Goal: Communication & Community: Answer question/provide support

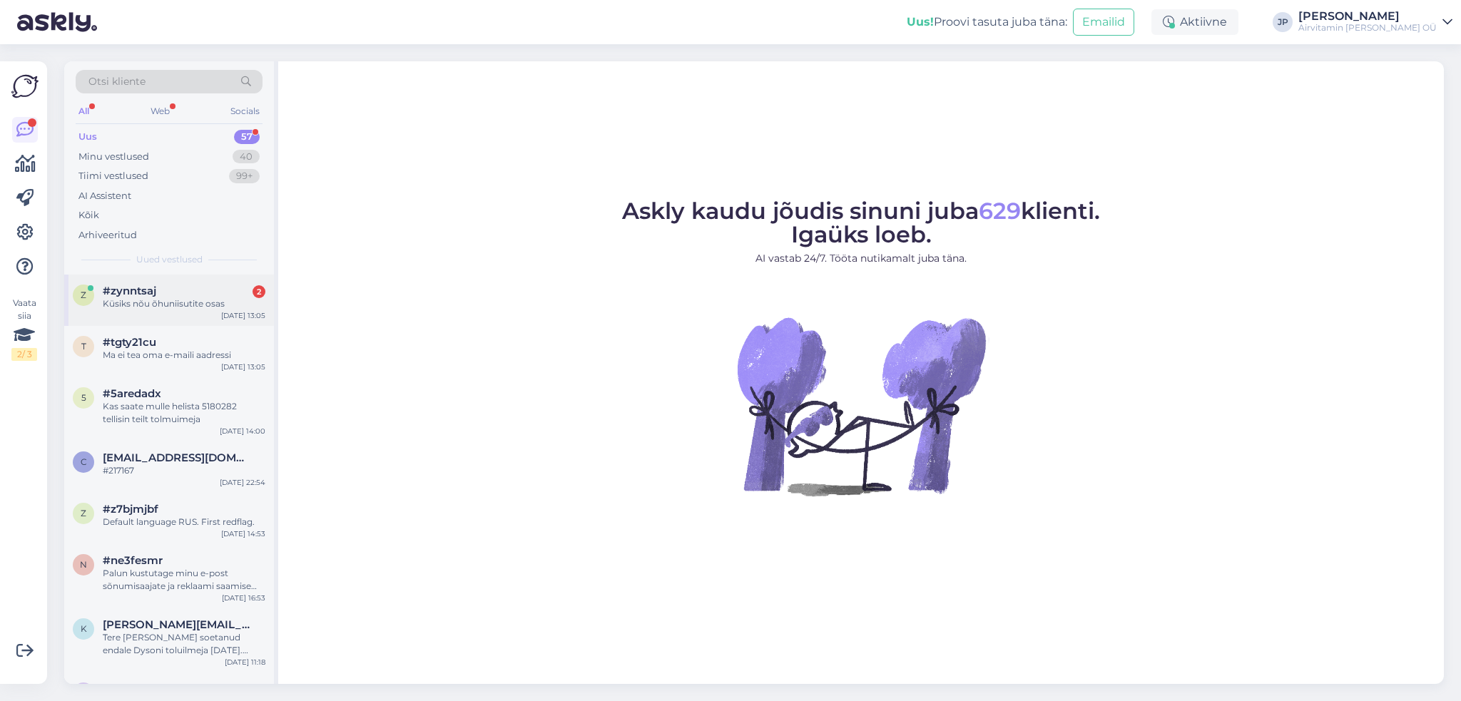
click at [142, 297] on div "Küsiks nõu õhuniisutite osas" at bounding box center [184, 303] width 163 height 13
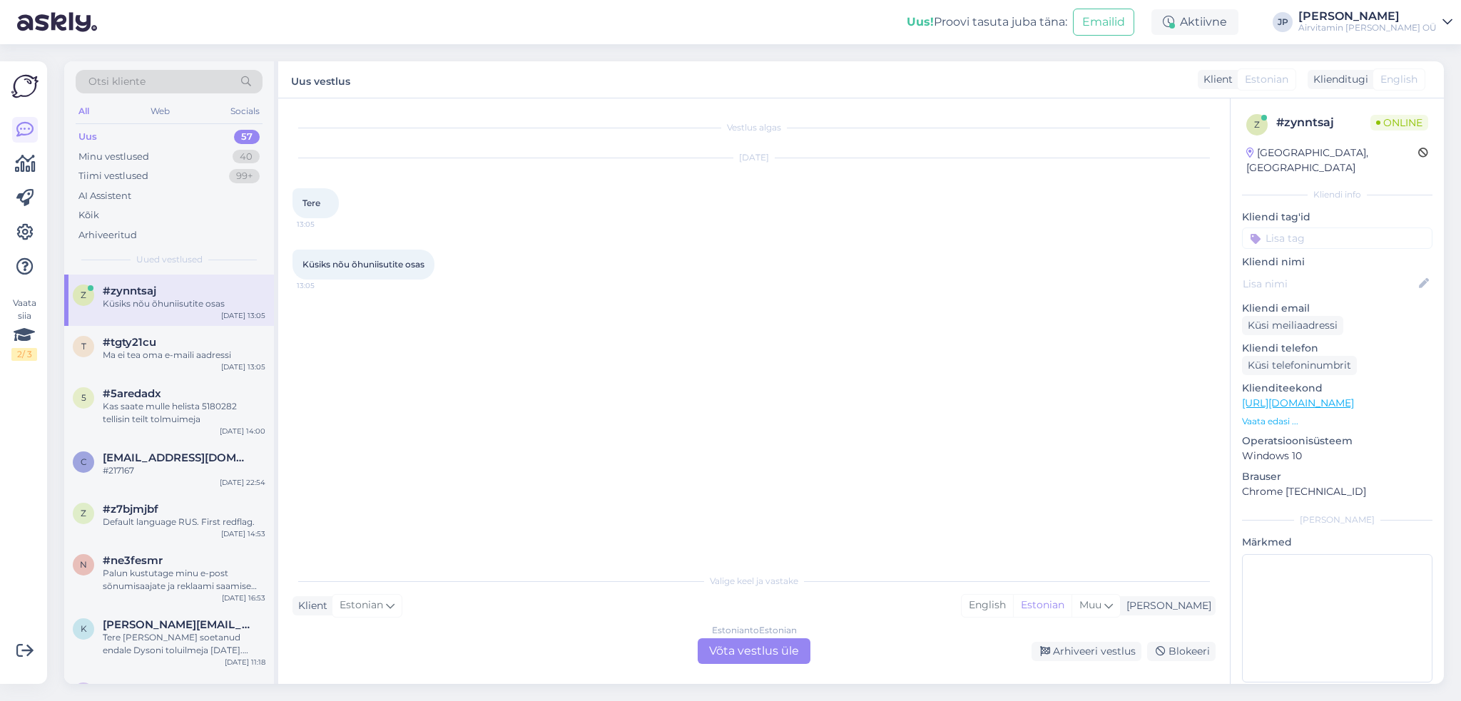
click at [742, 657] on div "Estonian to Estonian Võta vestlus üle" at bounding box center [754, 651] width 113 height 26
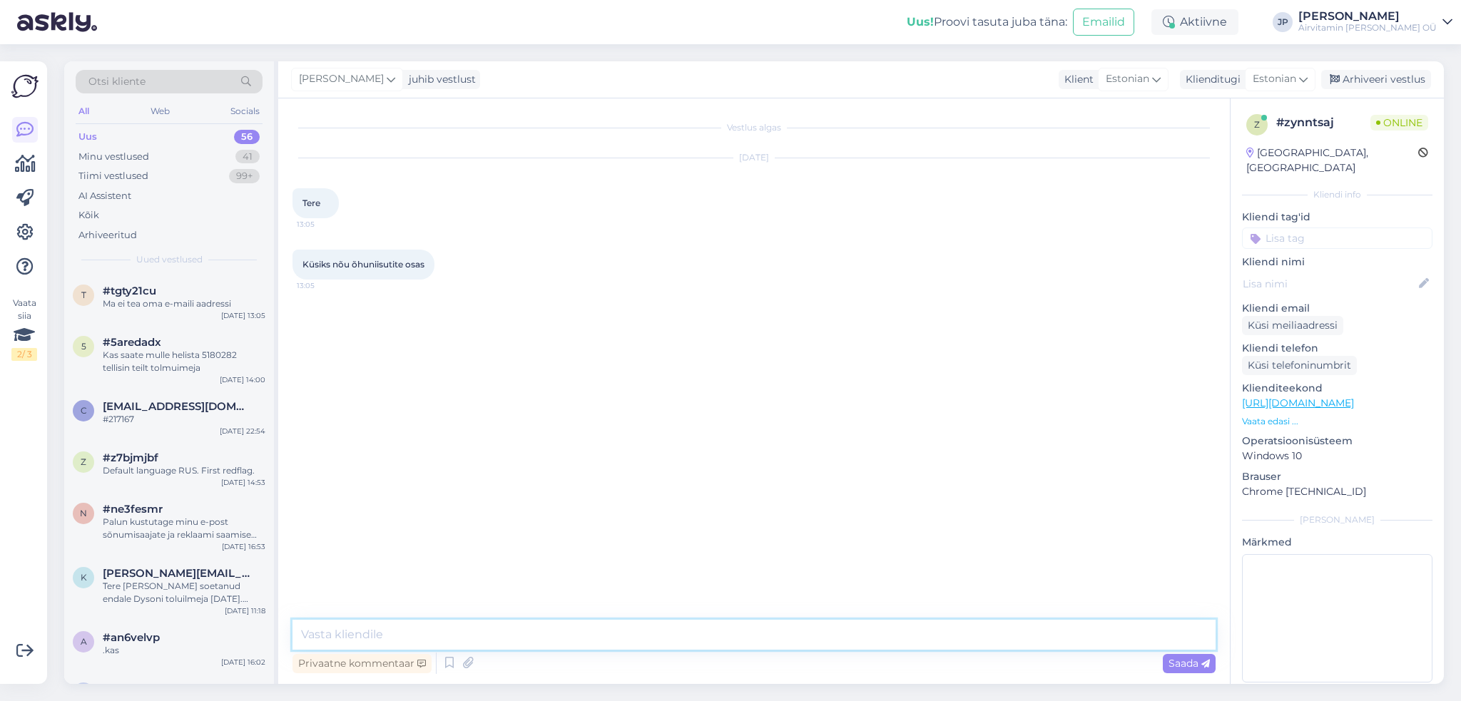
click at [539, 632] on textarea at bounding box center [753, 635] width 923 height 30
type textarea "t"
type textarea "tere, [PERSON_NAME]"
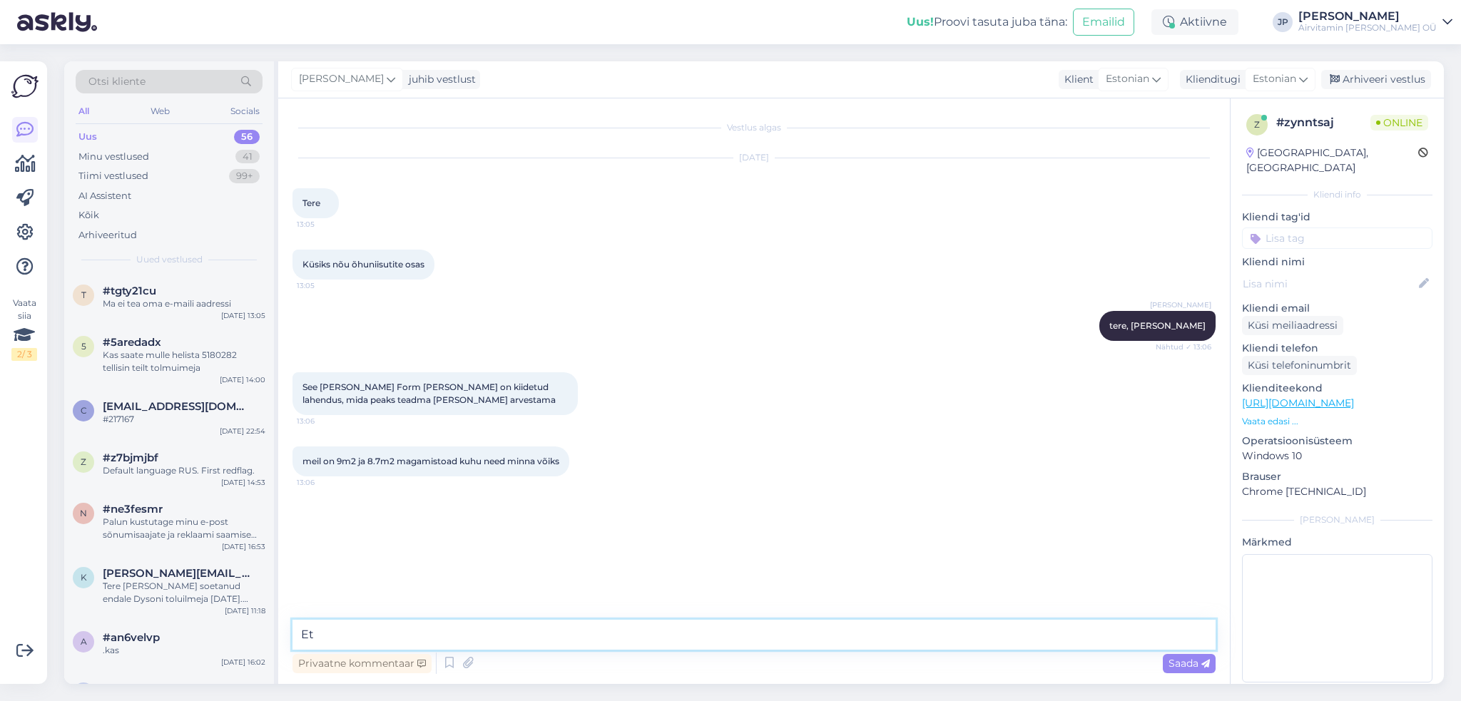
type textarea "E"
type textarea "k"
type textarea "kas uksed [PERSON_NAME] tavaliselt?"
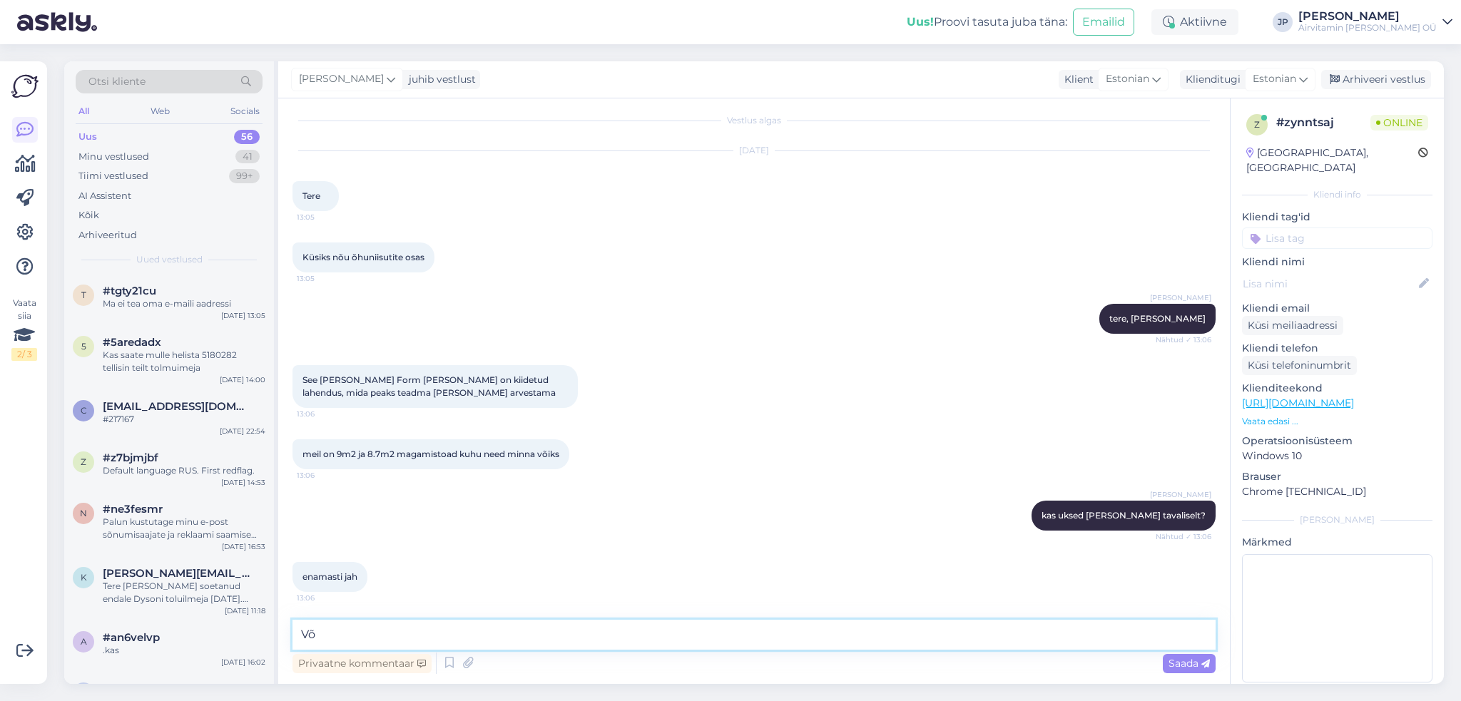
type textarea "V"
type textarea "Lahtiste ustega soovitame [PERSON_NAME], kinnistega võiks olla tavaline Oskar"
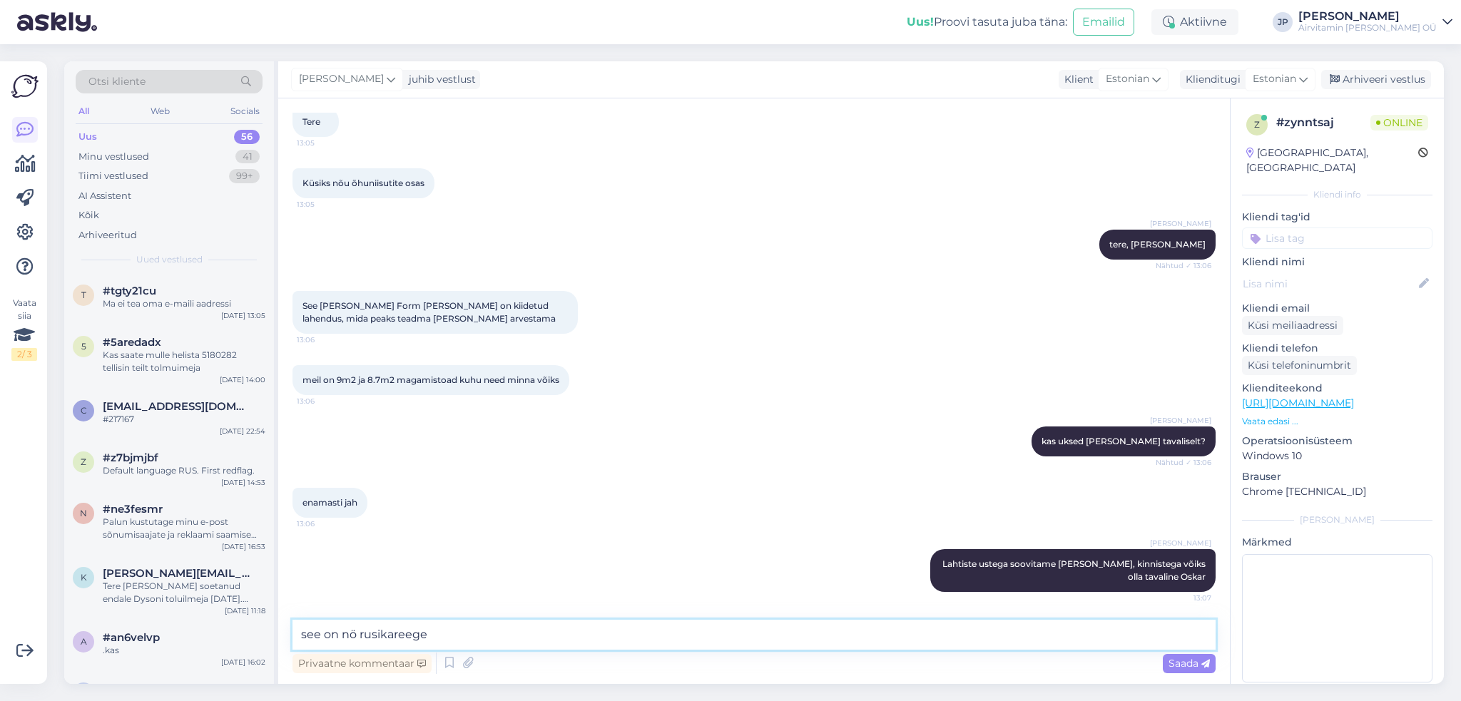
type textarea "see on nö rusikareegel"
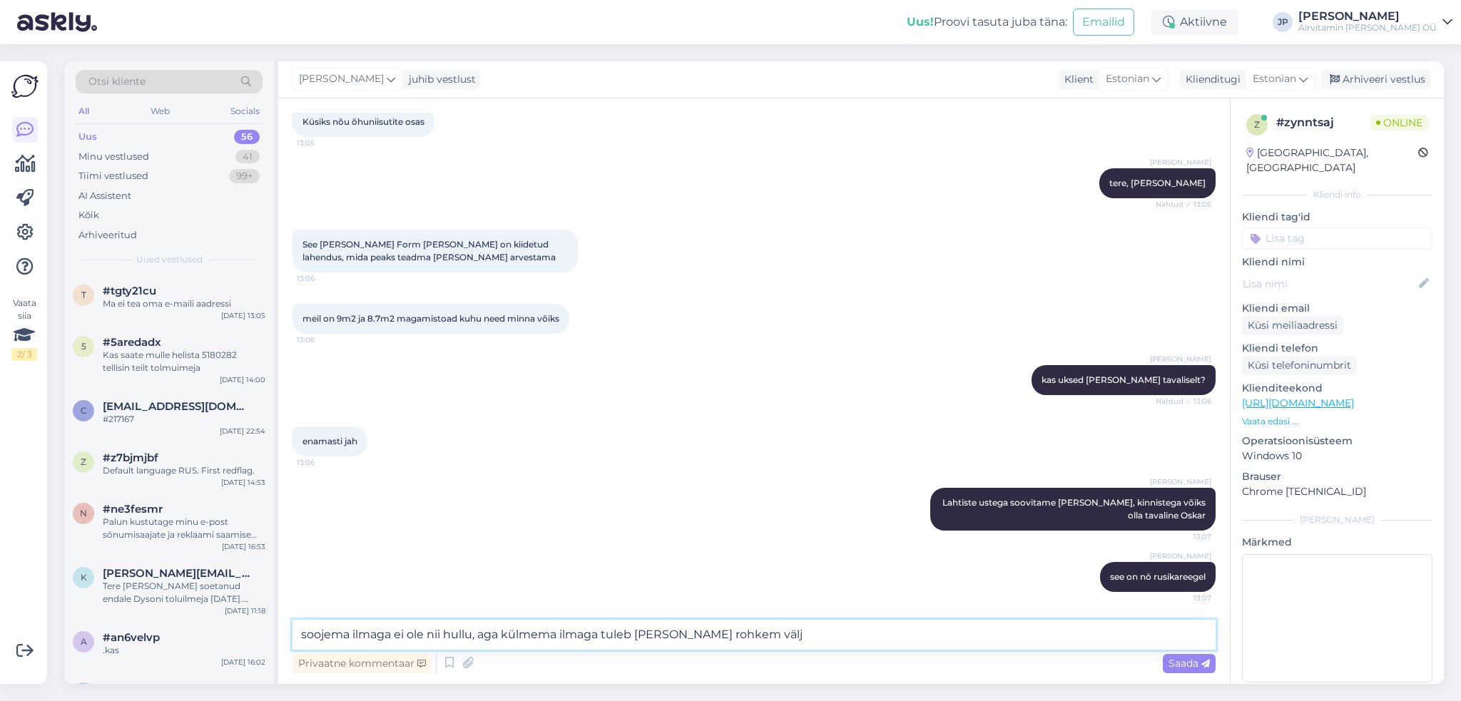
type textarea "soojema ilmaga ei ole nii hullu, aga külmema ilmaga tuleb [PERSON_NAME] rohkem …"
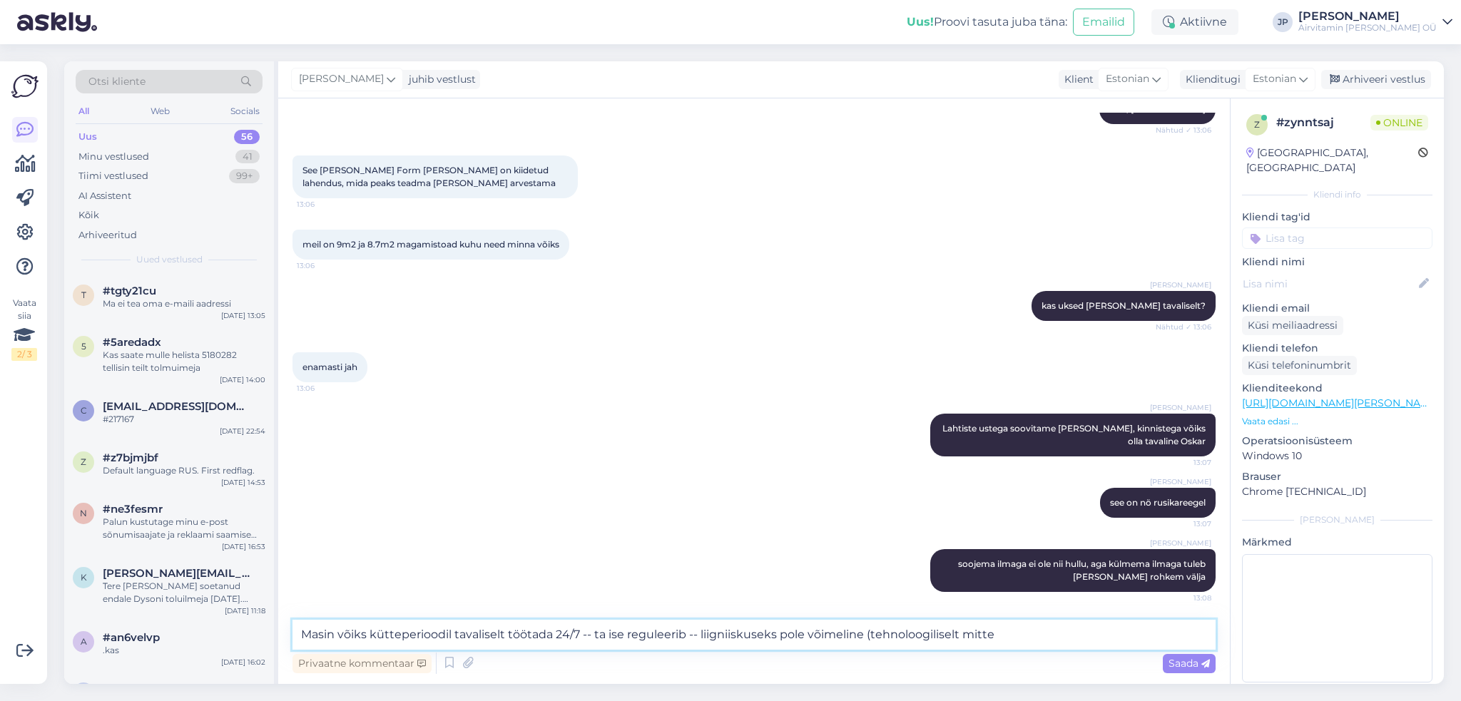
type textarea "Masin võiks kütteperioodil tavaliselt töötada 24/7 -- ta ise reguleerib -- liig…"
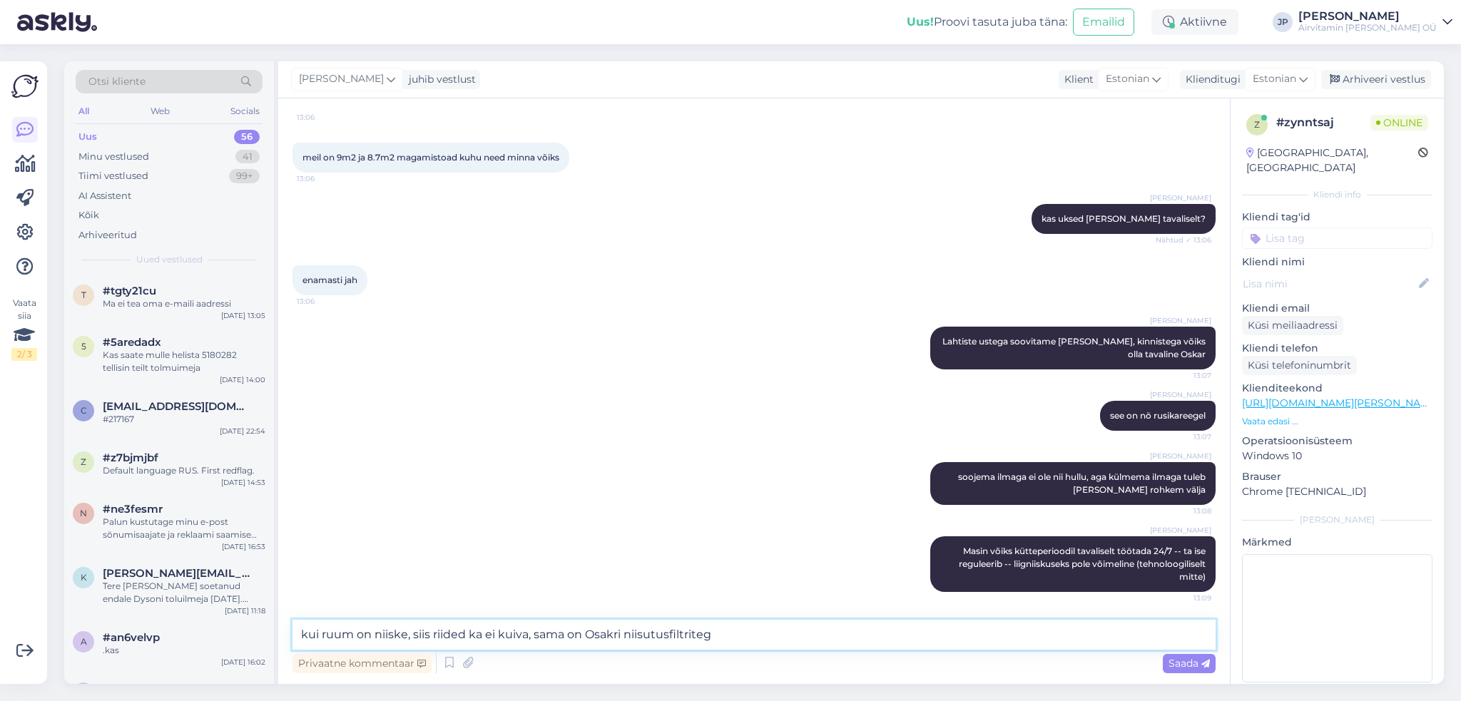
type textarea "kui ruum on niiske, siis riided ka ei kuiva, sama on Osakri niisutusfiltritega"
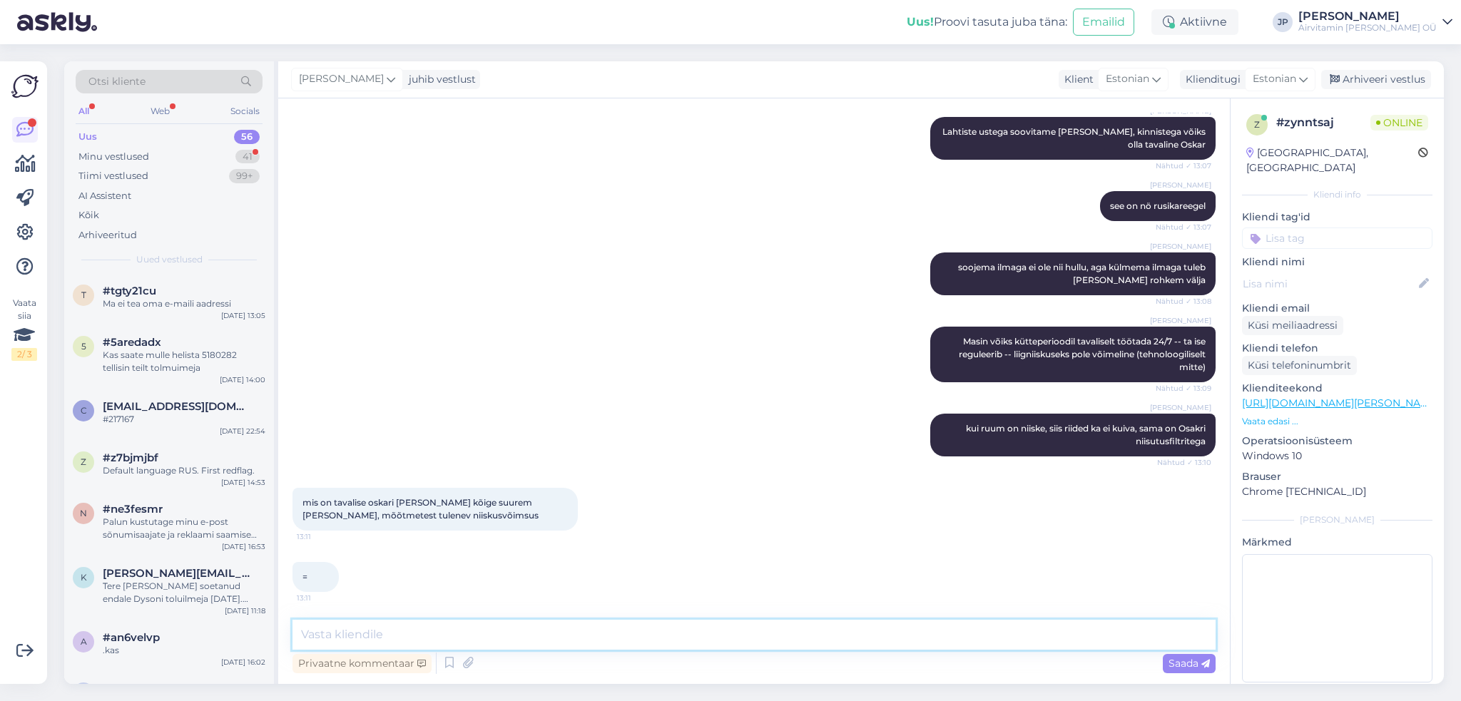
scroll to position [575, 0]
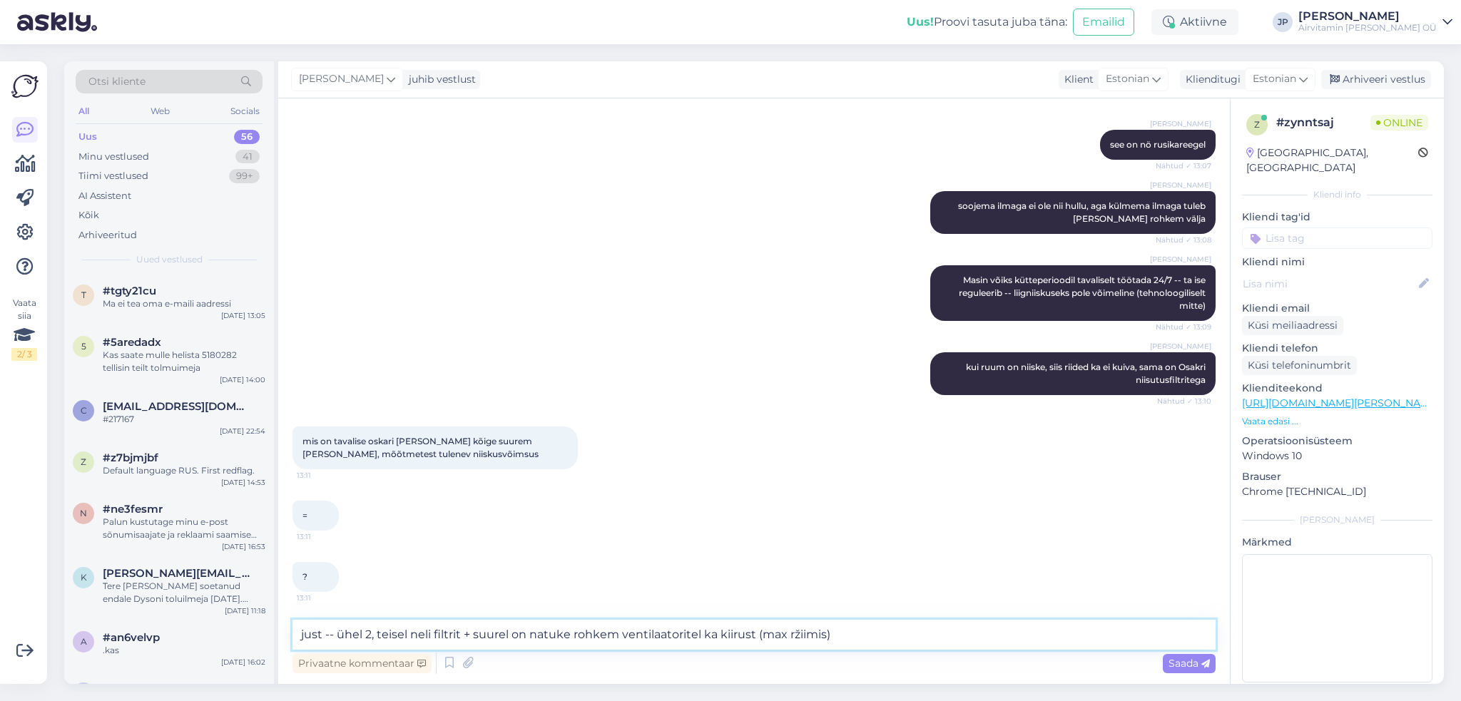
type textarea "just -- ühel 2, teisel neli filtrit + suurel on natuke rohkem ventilaatoritel k…"
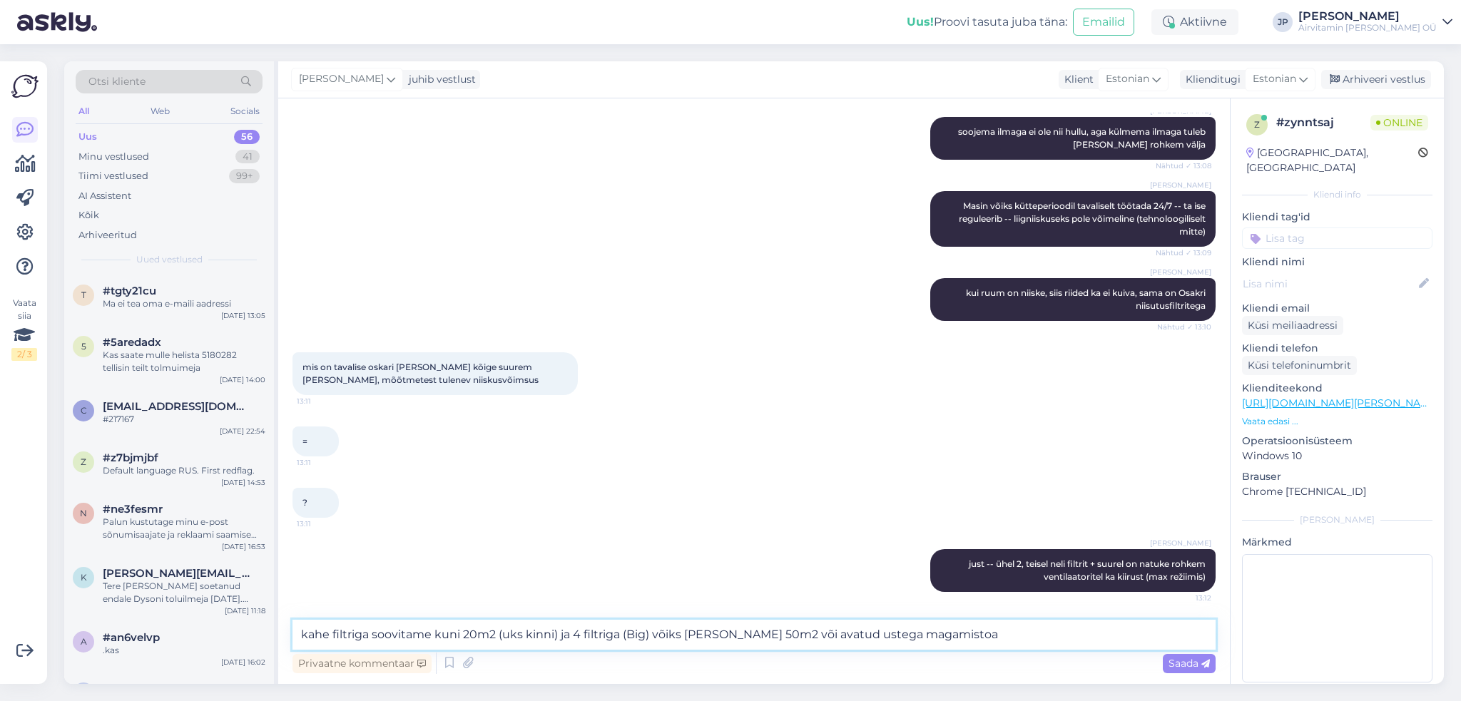
type textarea "kahe filtriga soovitame kuni 20m2 (uks kinni) ja 4 filtriga (Big) võiks [PERSON…"
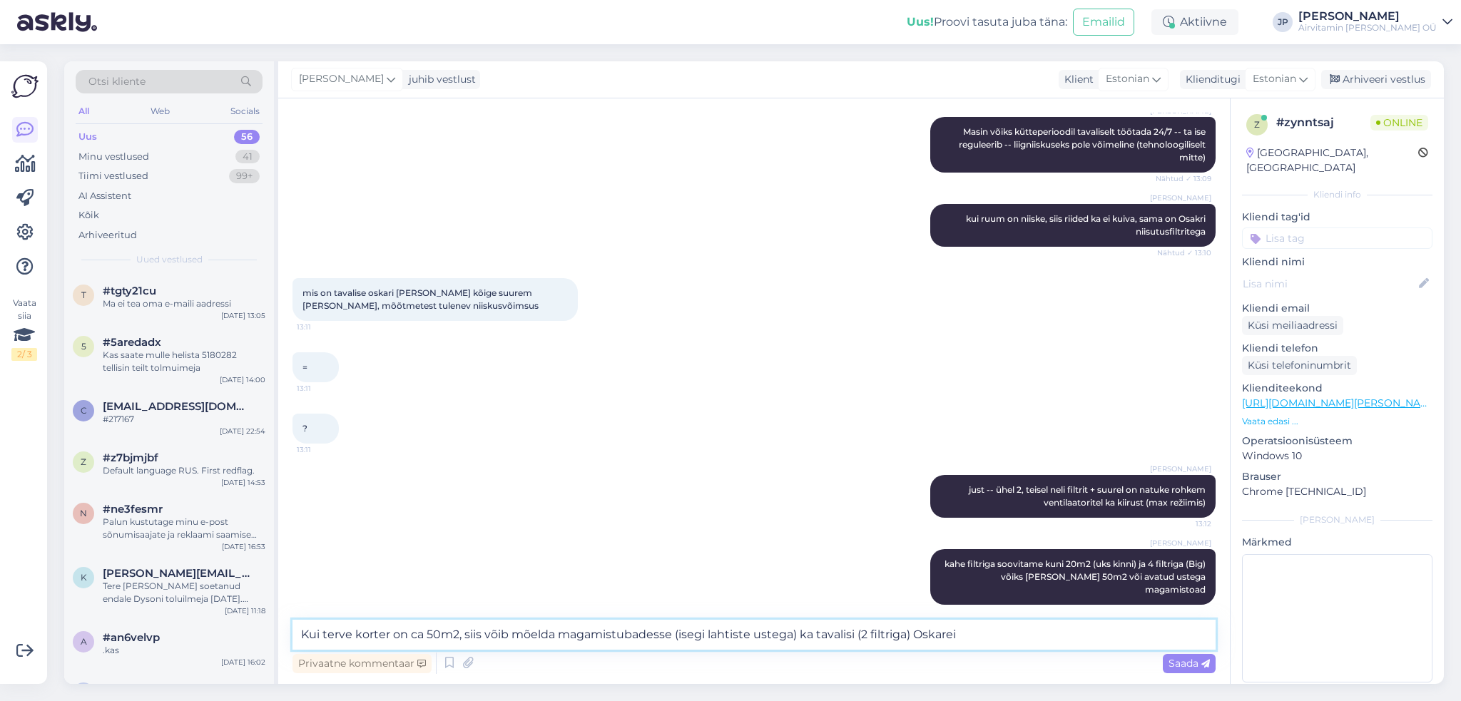
type textarea "Kui terve korter on ca 50m2, siis võib mõelda magamistubadesse (isegi lahtiste …"
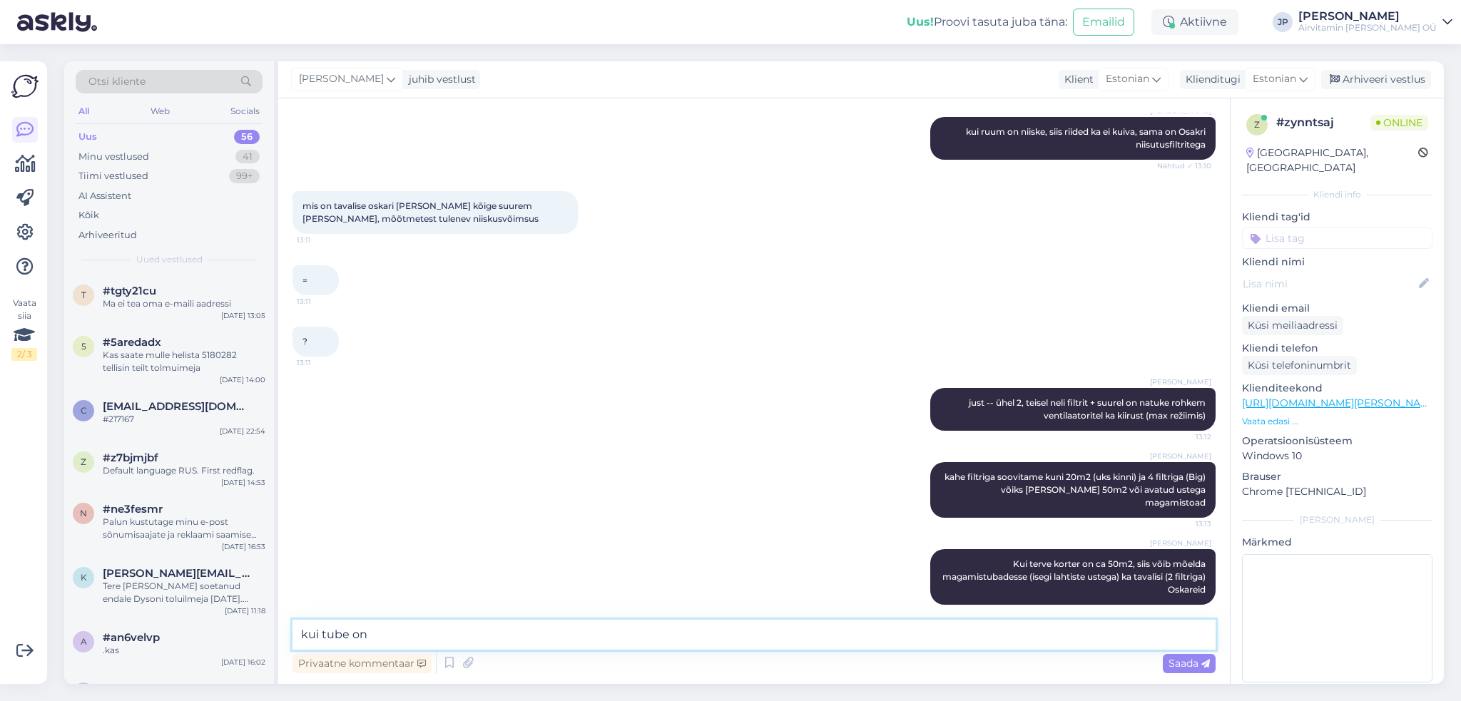
type textarea "kui tube on 2"
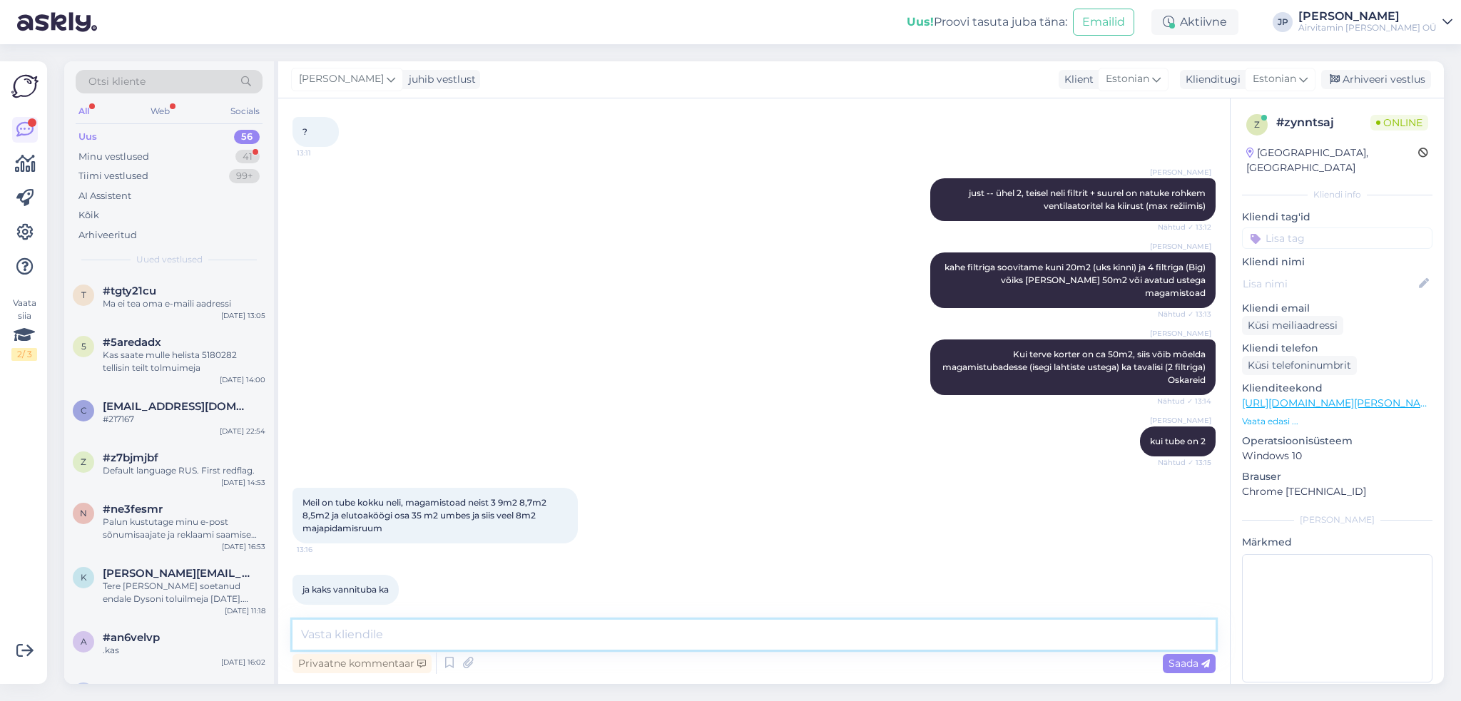
scroll to position [1094, 0]
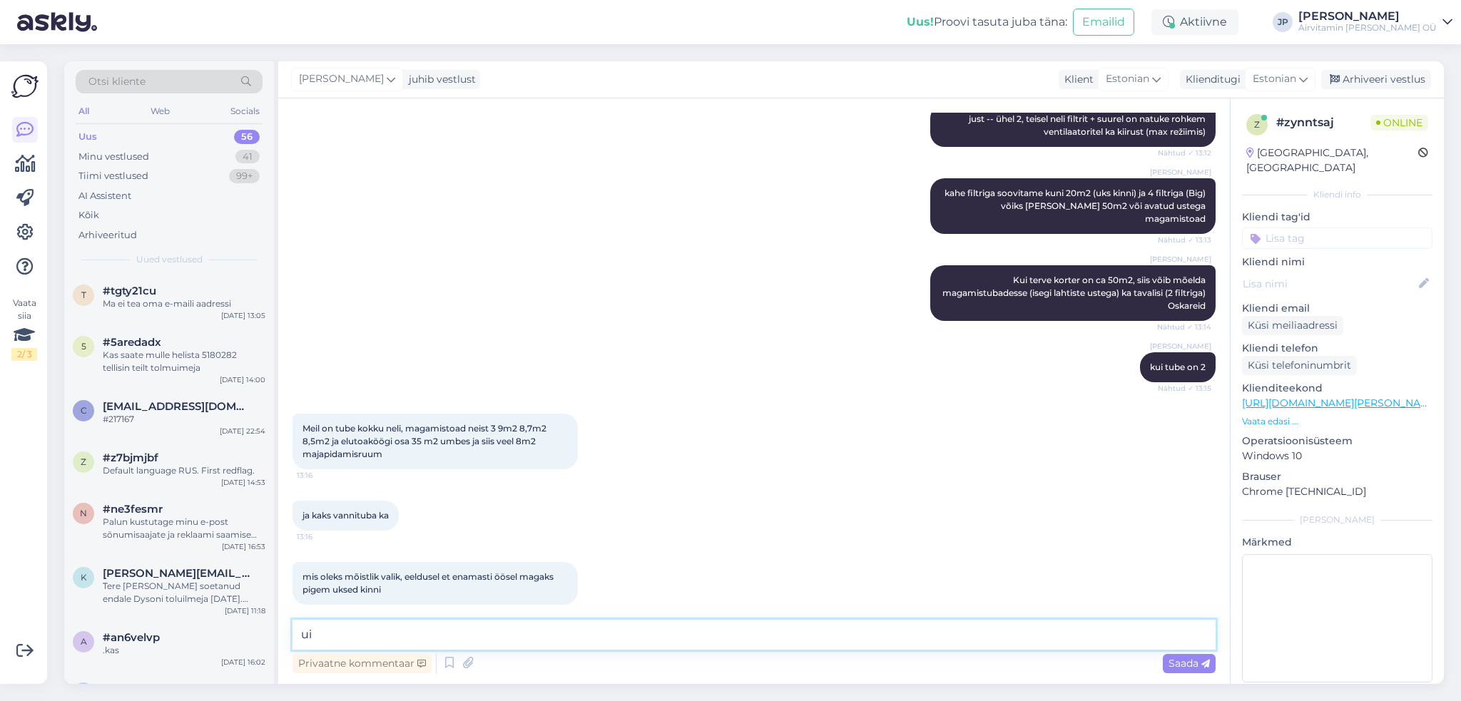
type textarea "u"
click at [466, 635] on textarea "kui te võtate 3 tavalist Oskarit, ja hoiate nad 24/7 töös (mis on tavaliselt ni…" at bounding box center [753, 635] width 923 height 30
type textarea "kui te võtate 3 tavalist Oskarit (igasse magamistuppa), ja hoiate nad 24/7 töös…"
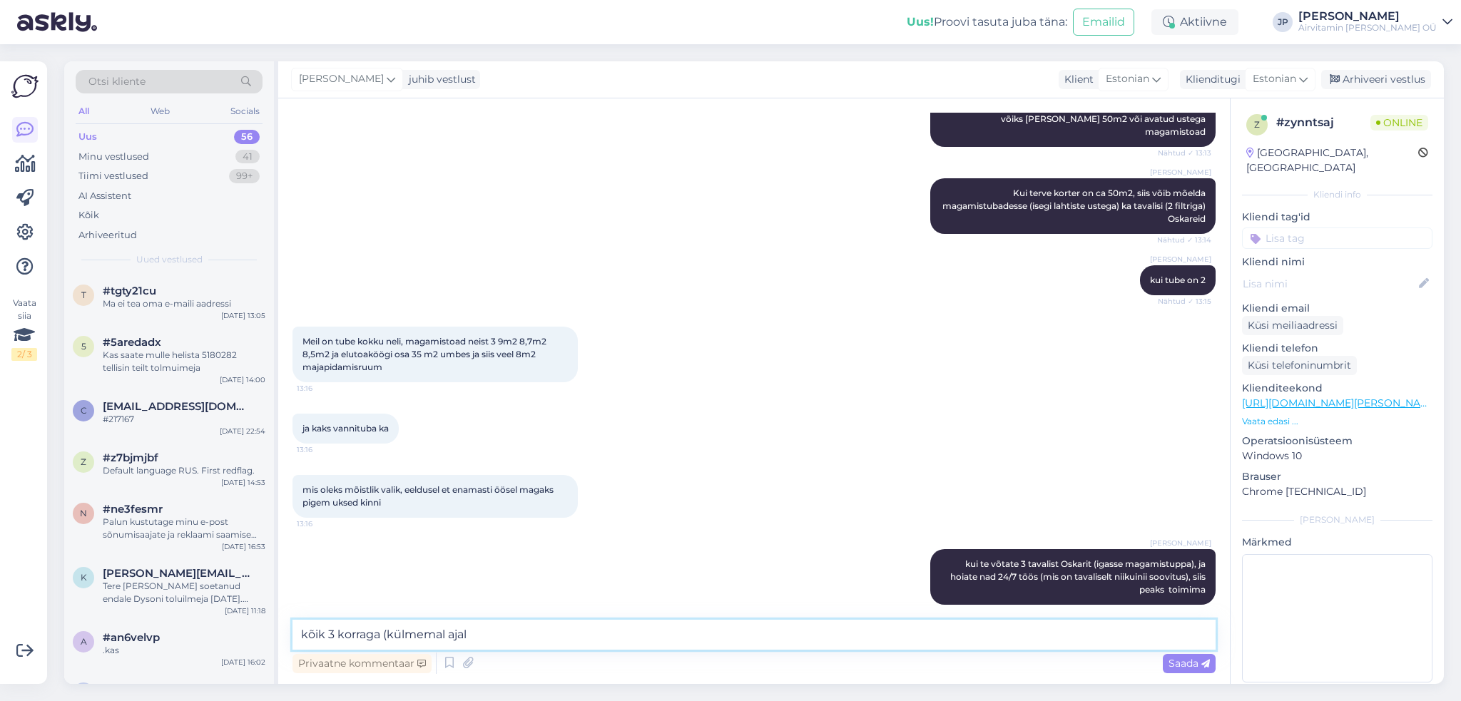
type textarea "kõik 3 korraga (külmemal ajal)"
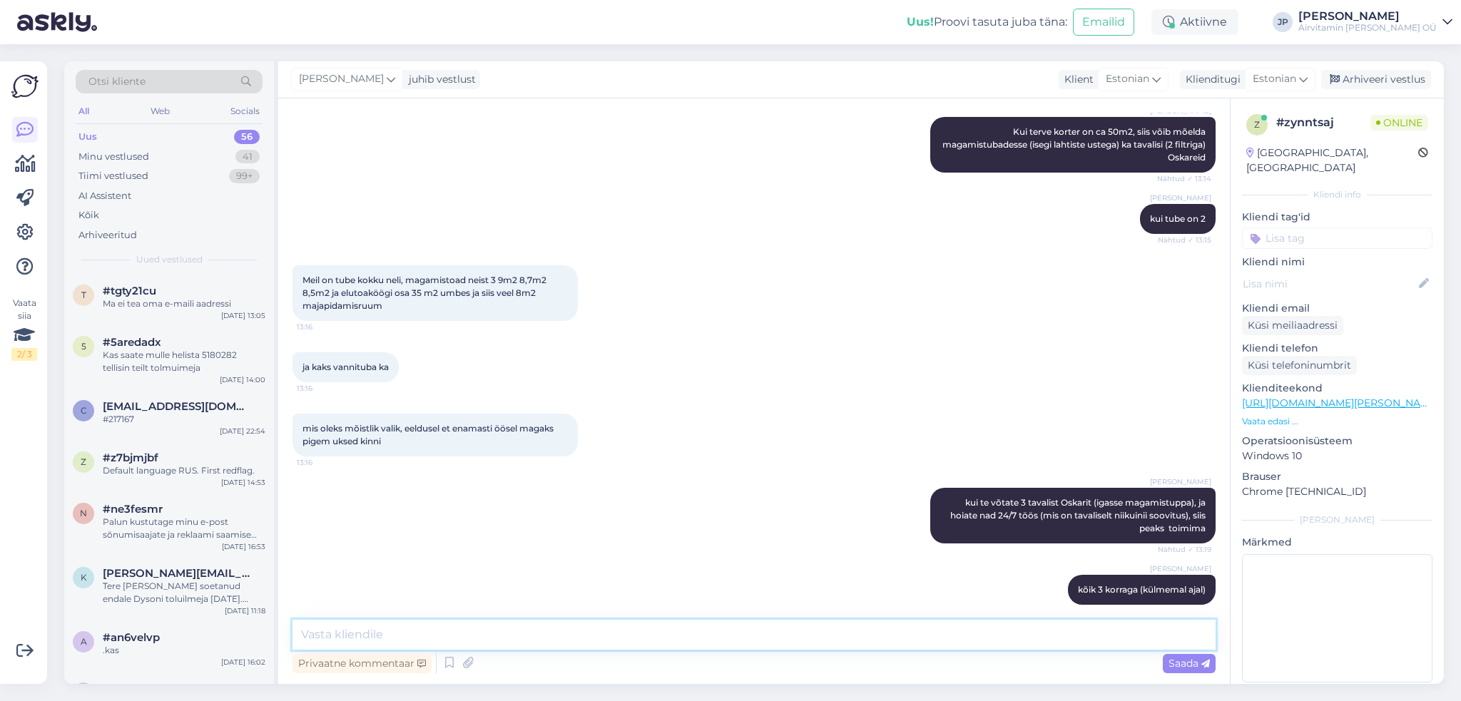
scroll to position [1317, 0]
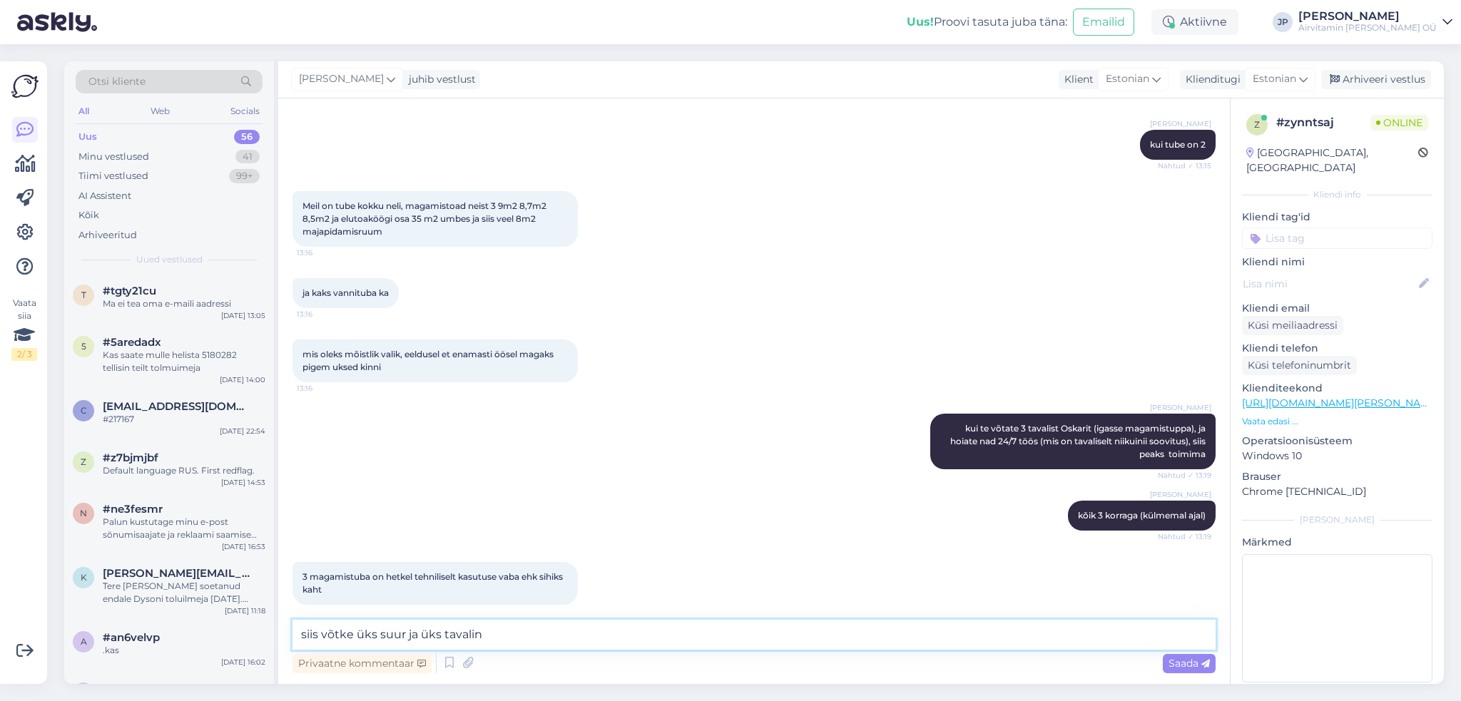
type textarea "siis võtke üks suur ja üks tavaline"
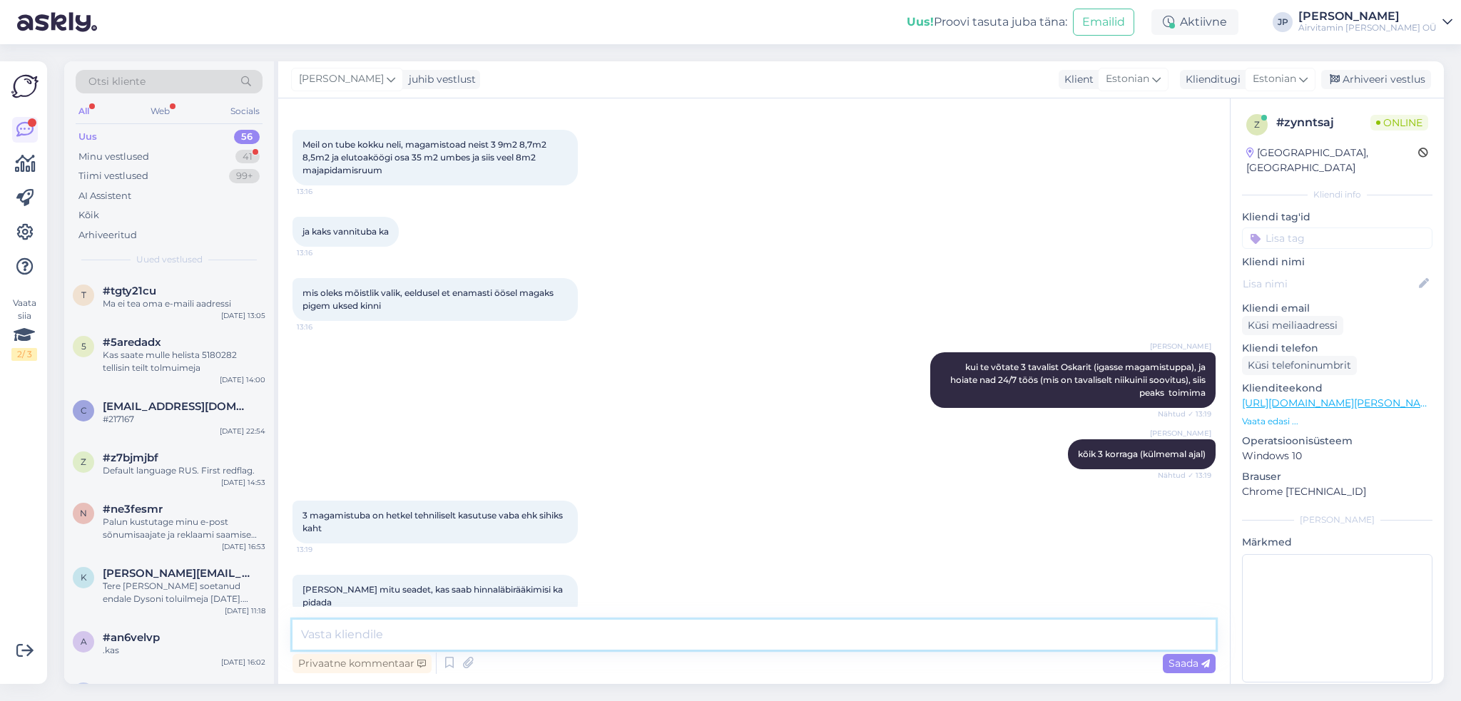
scroll to position [1439, 0]
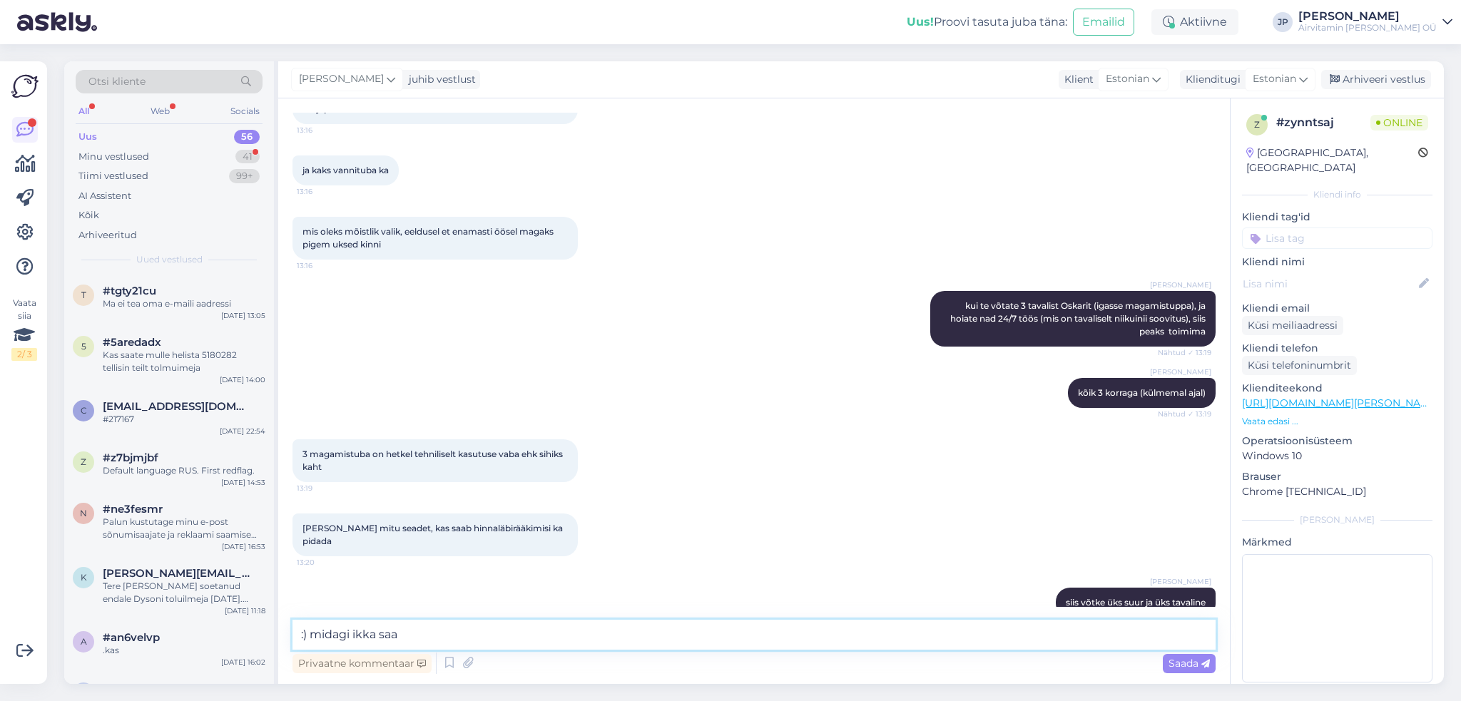
type textarea ":) midagi ikka saab"
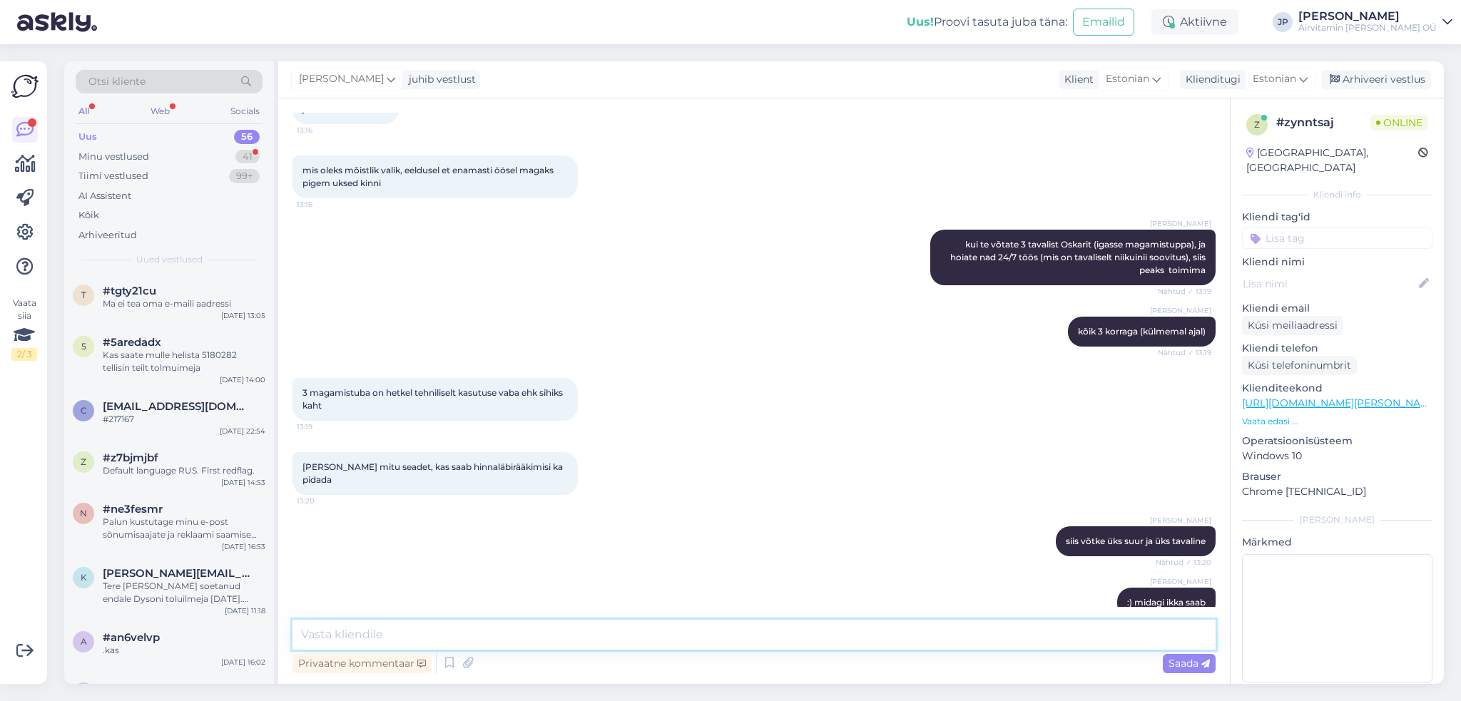
scroll to position [1575, 0]
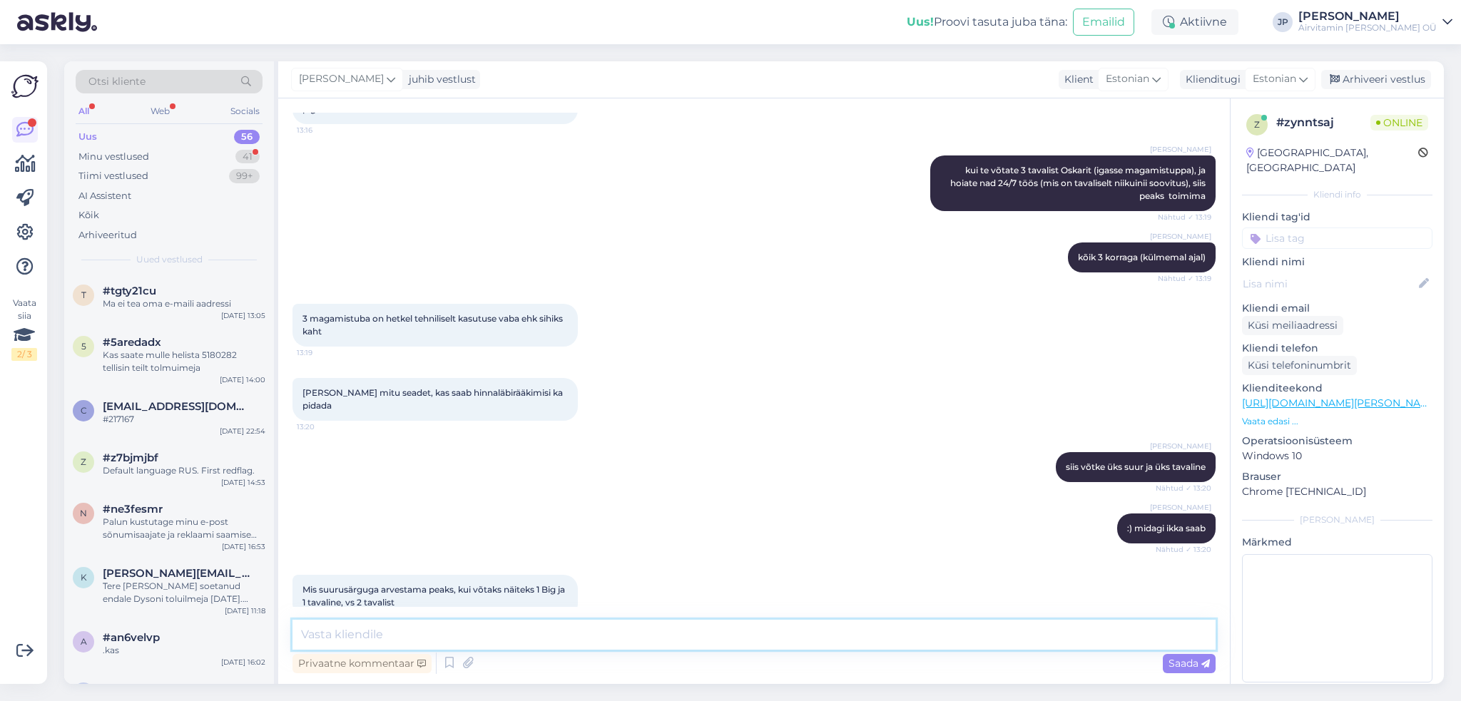
click at [388, 632] on textarea at bounding box center [753, 635] width 923 height 30
type textarea "suurusjärk nagu veebilehel :)"
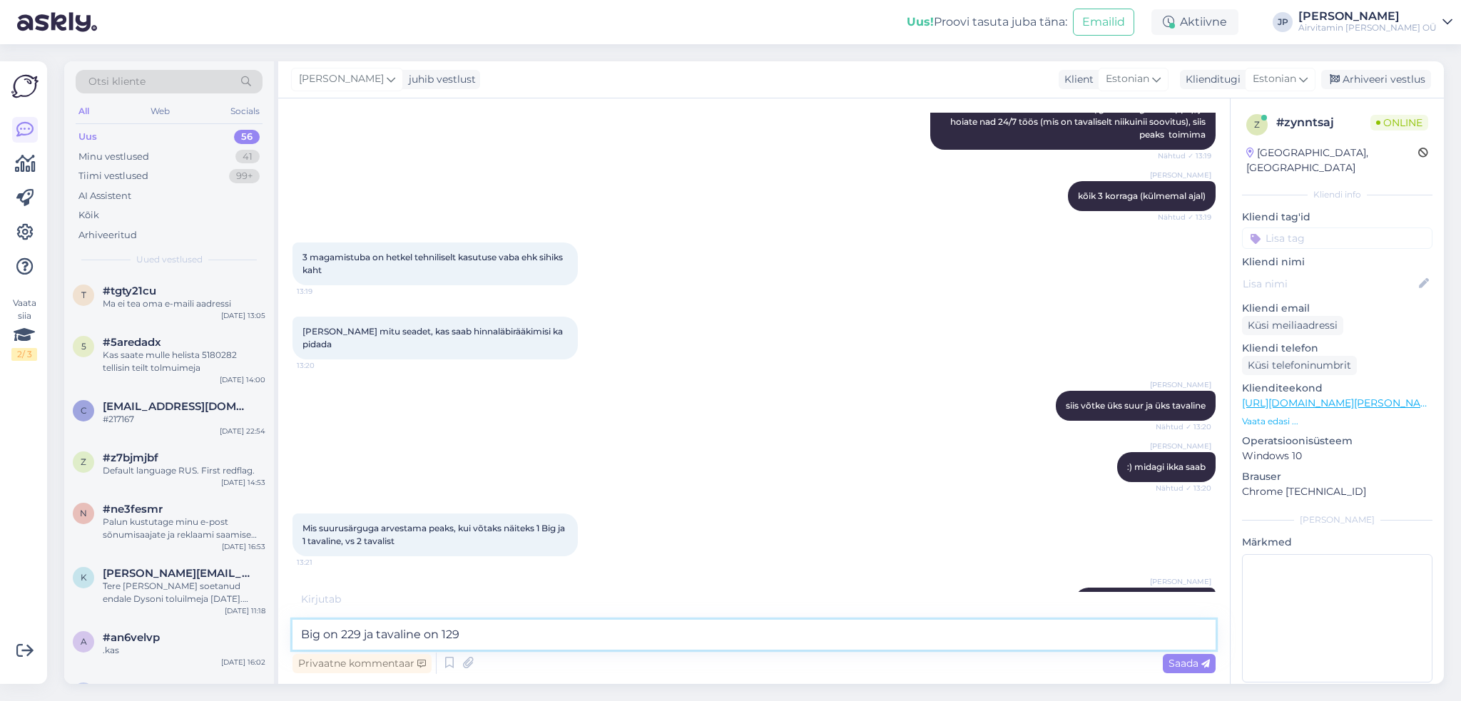
scroll to position [1698, 0]
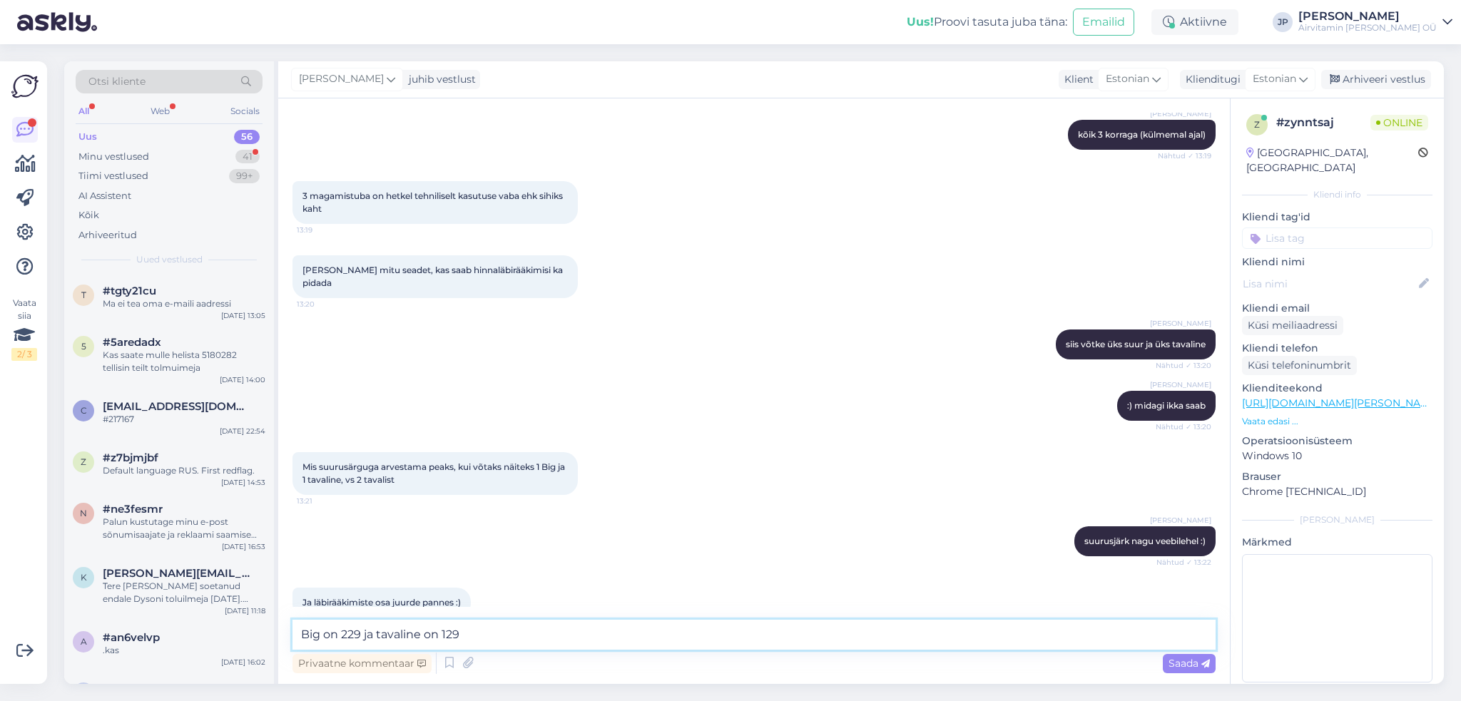
click at [484, 633] on textarea "Big on 229 ja tavaline on 129" at bounding box center [753, 635] width 923 height 30
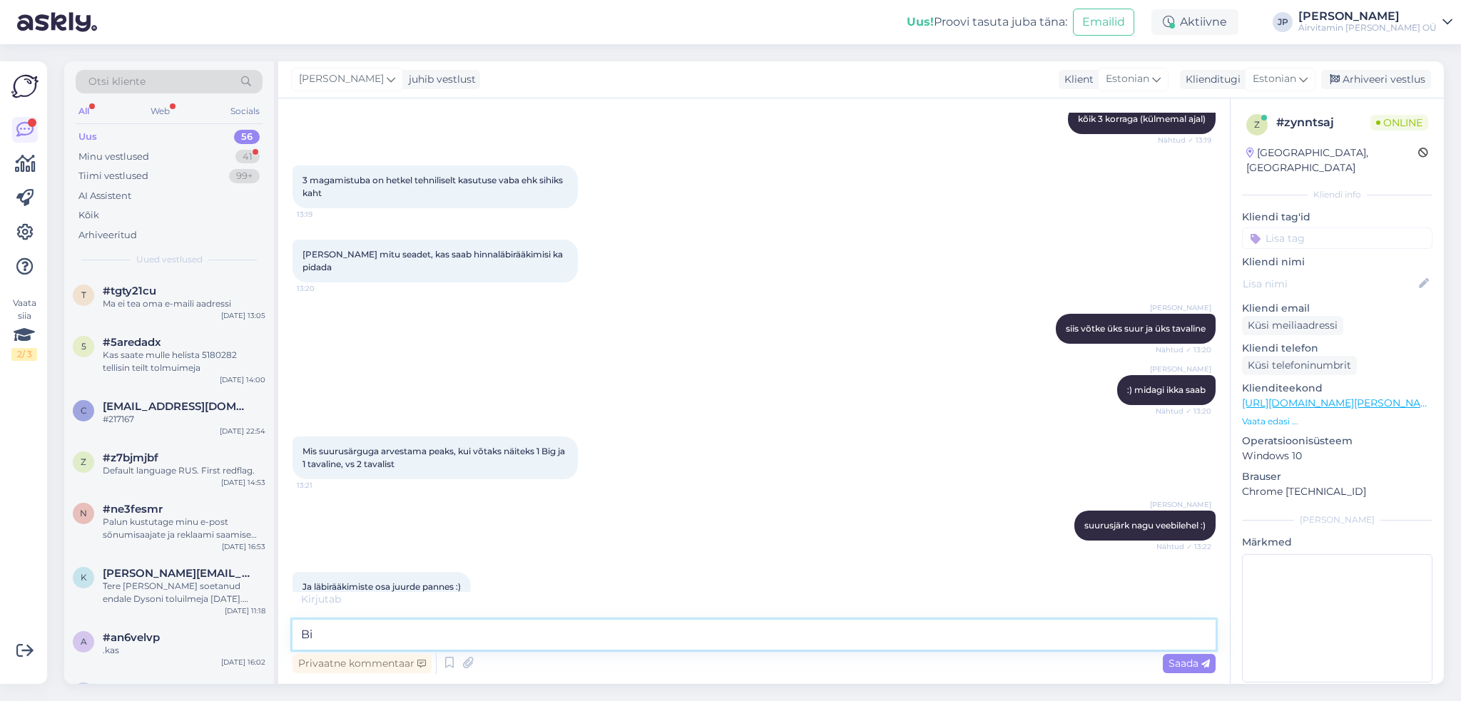
type textarea "B"
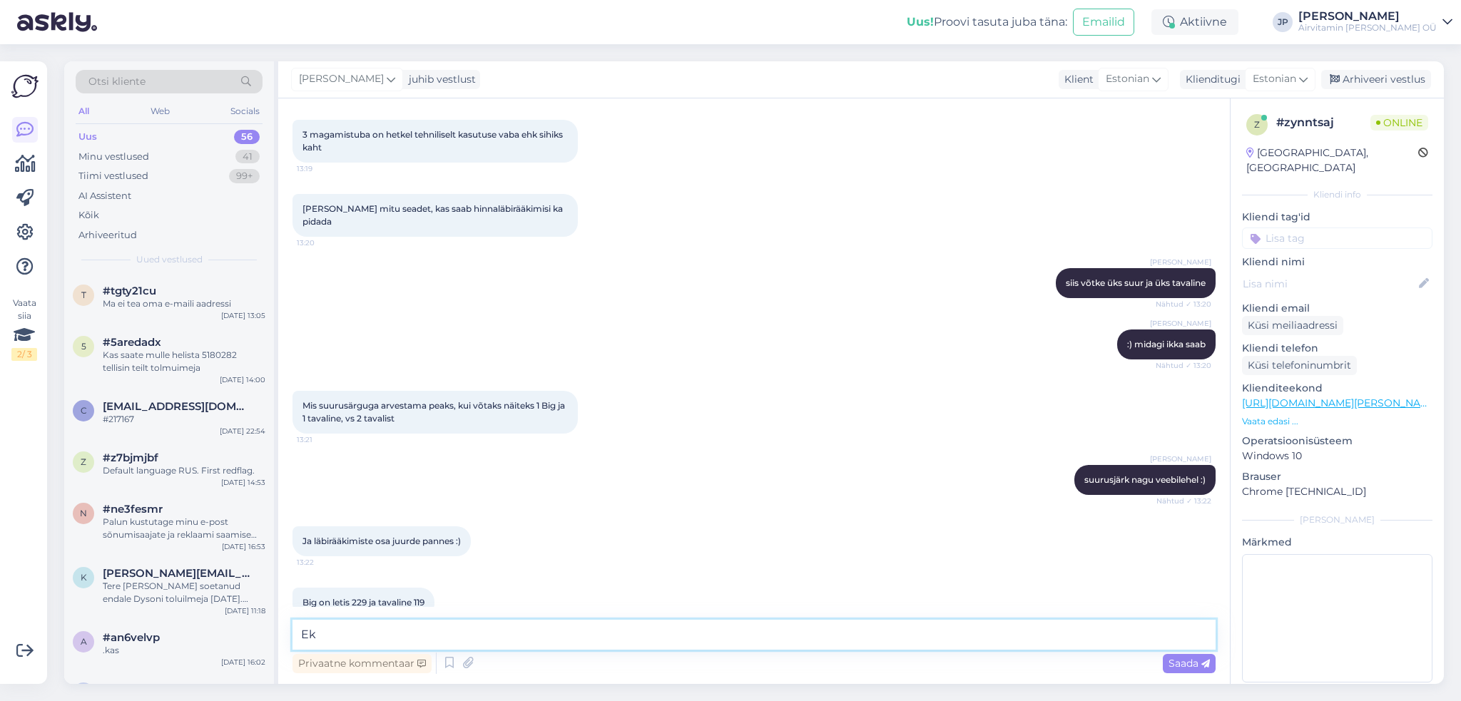
type textarea "E"
type textarea "just -- sõltubki [PERSON_NAME] [PERSON_NAME] -- allahindlust [PERSON_NAME]´b"
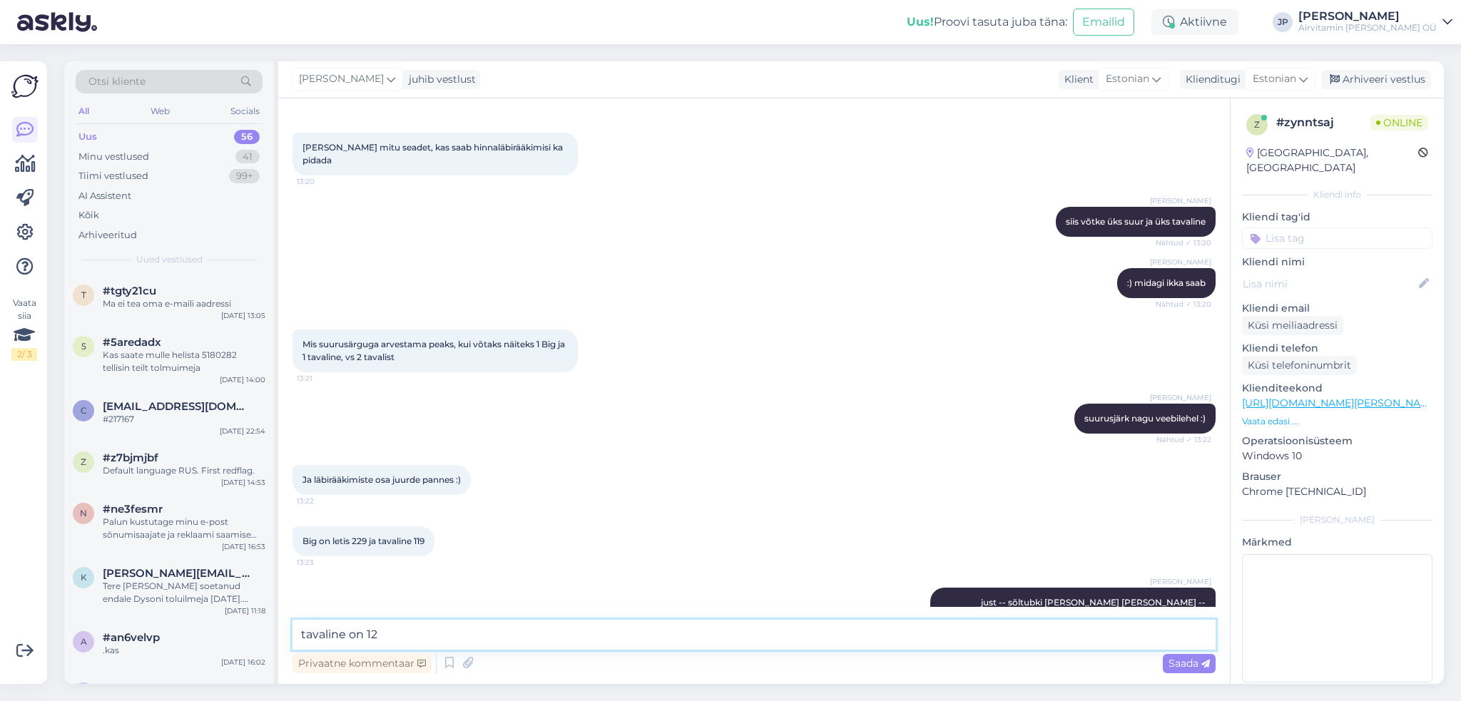
type textarea "tavaline on 129"
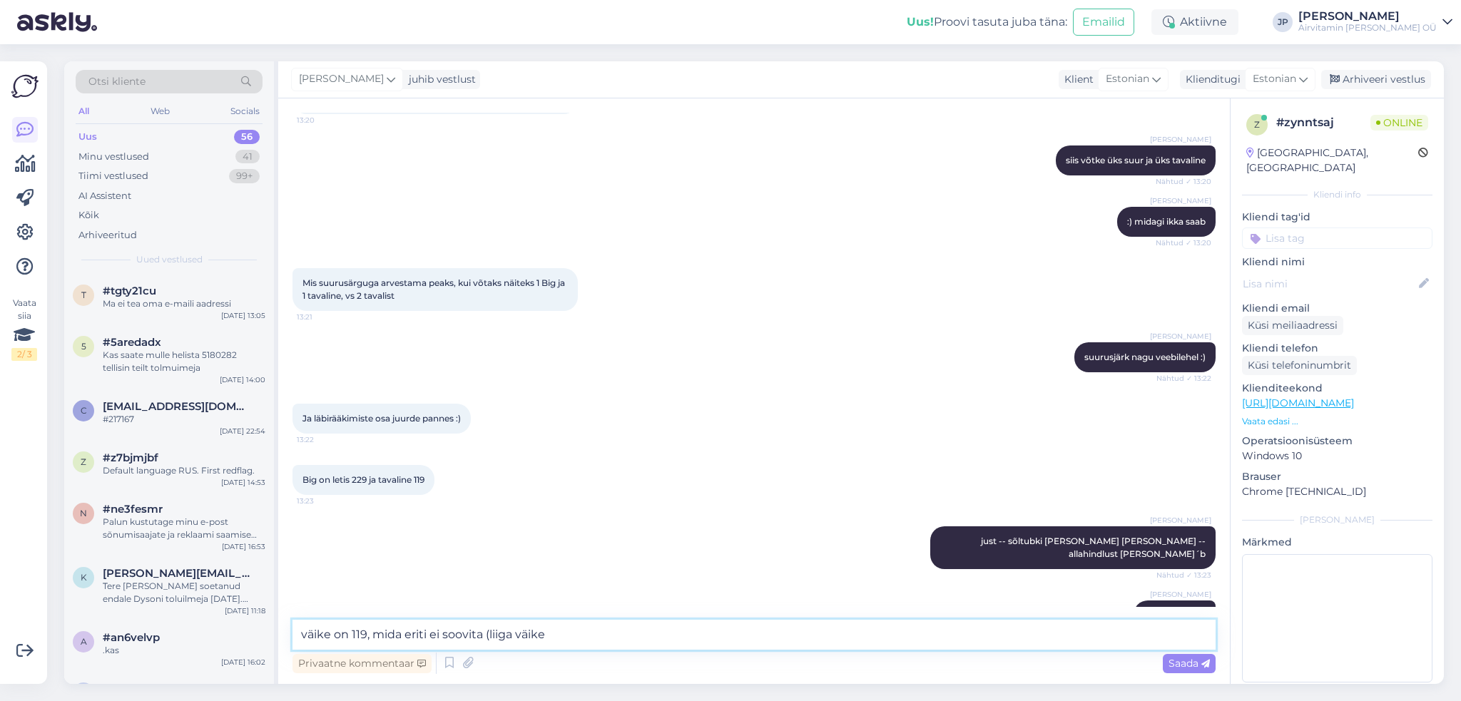
type textarea "väike on 119, mida eriti ei soovita (liiga väike)"
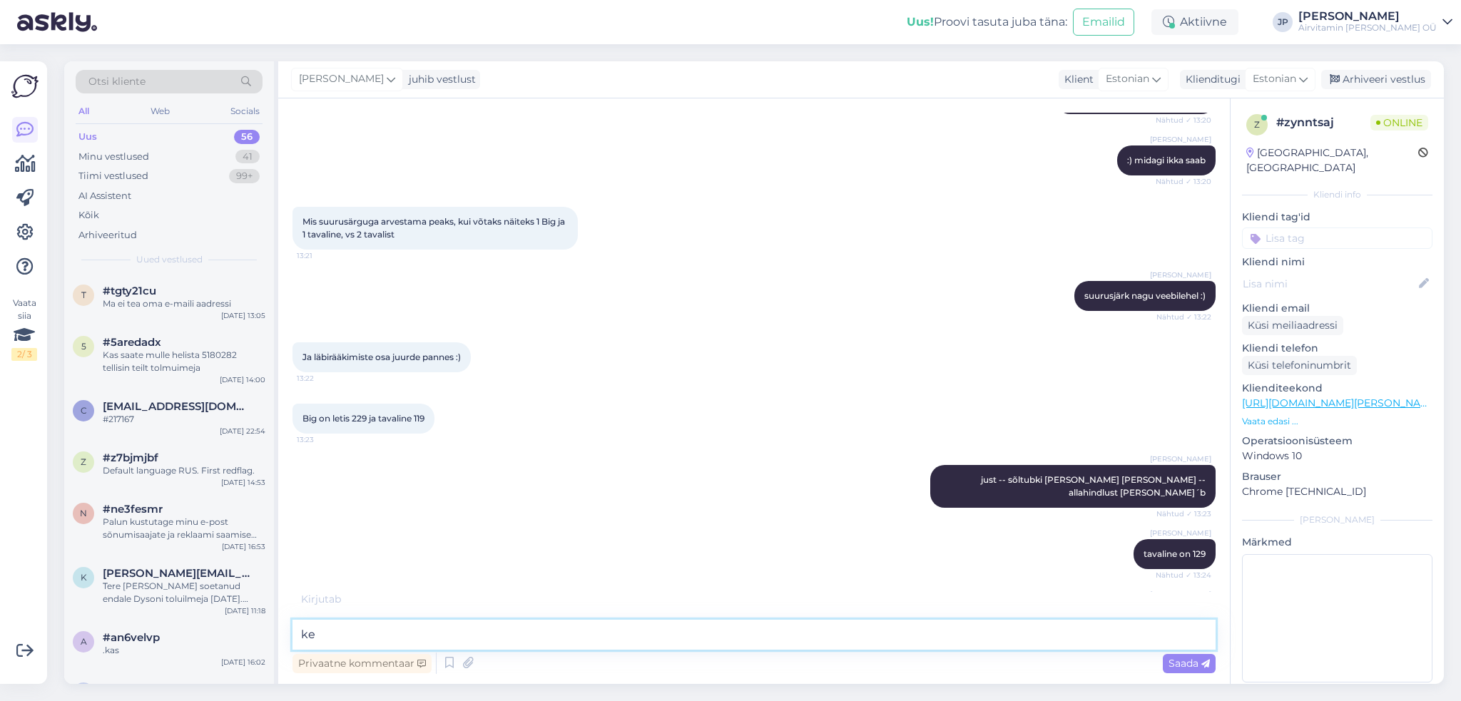
type textarea "k"
type textarea "tavalisel on praegu lisafiltrid ka pakkumises, see on päris hea"
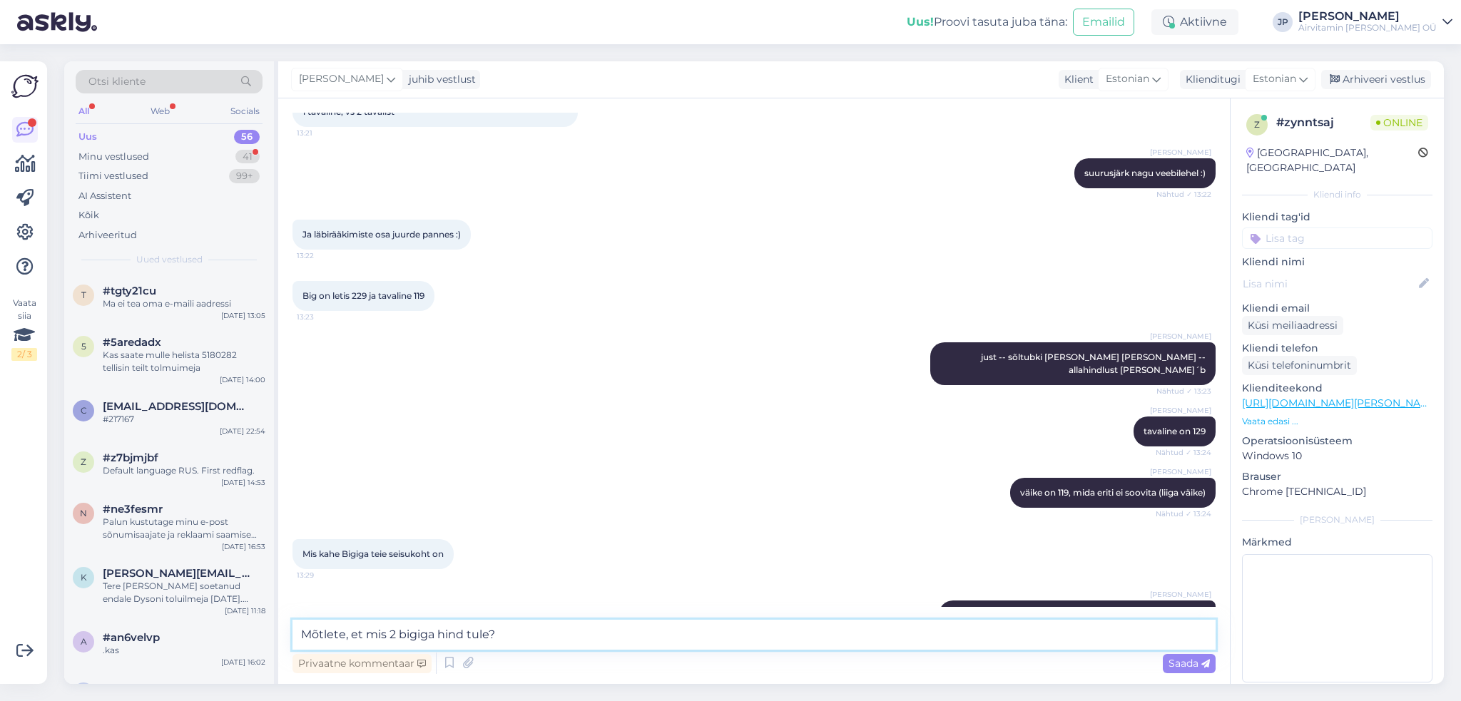
type textarea "Mõtlete, et mis 2 bigiga hind tuleb?"
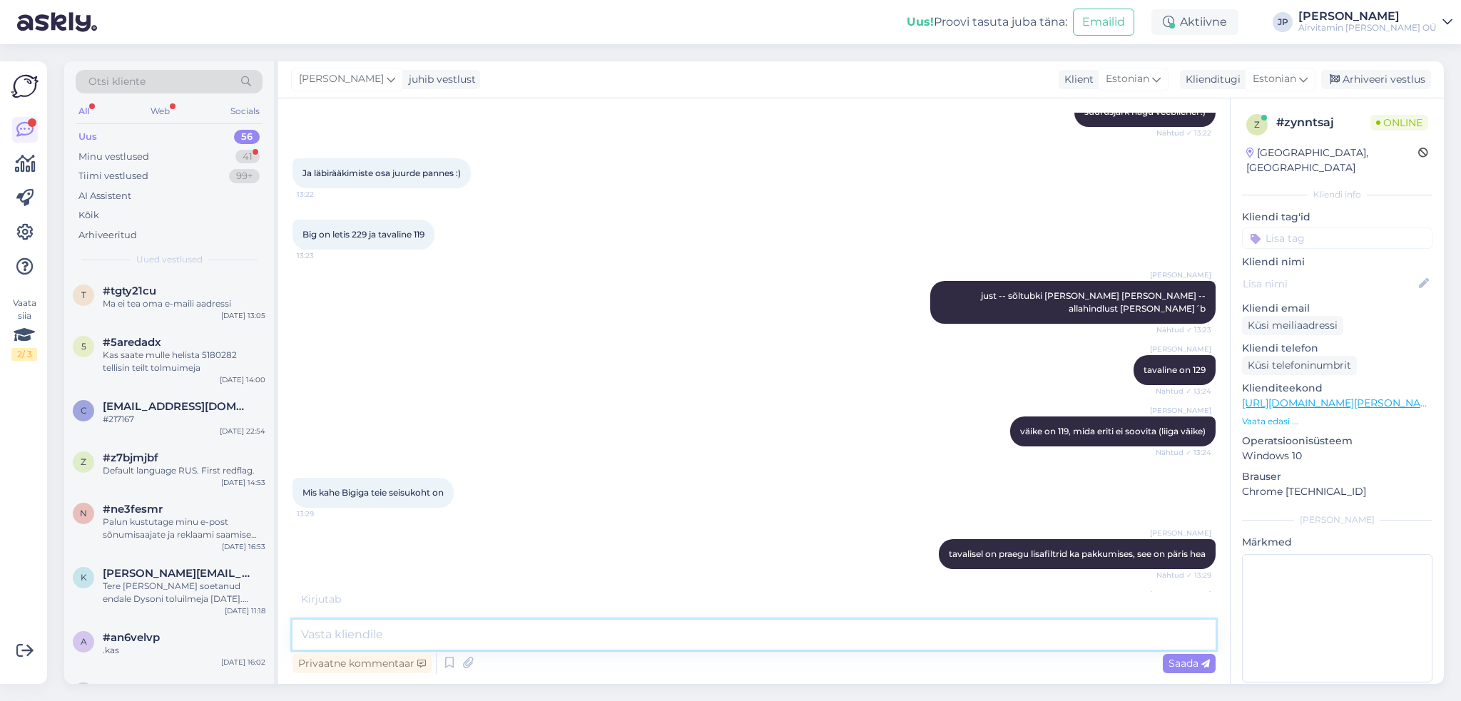
scroll to position [2188, 0]
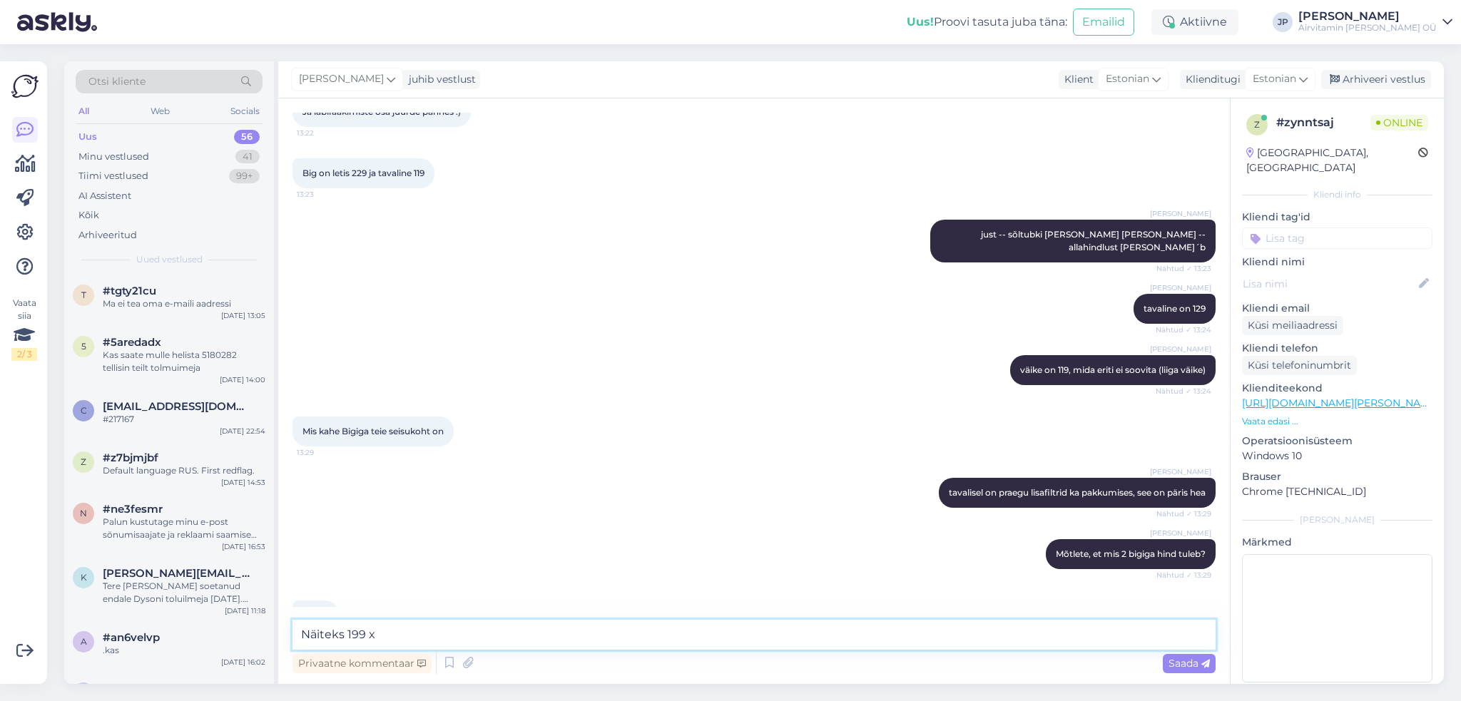
type textarea "Näiteks 199 x 2"
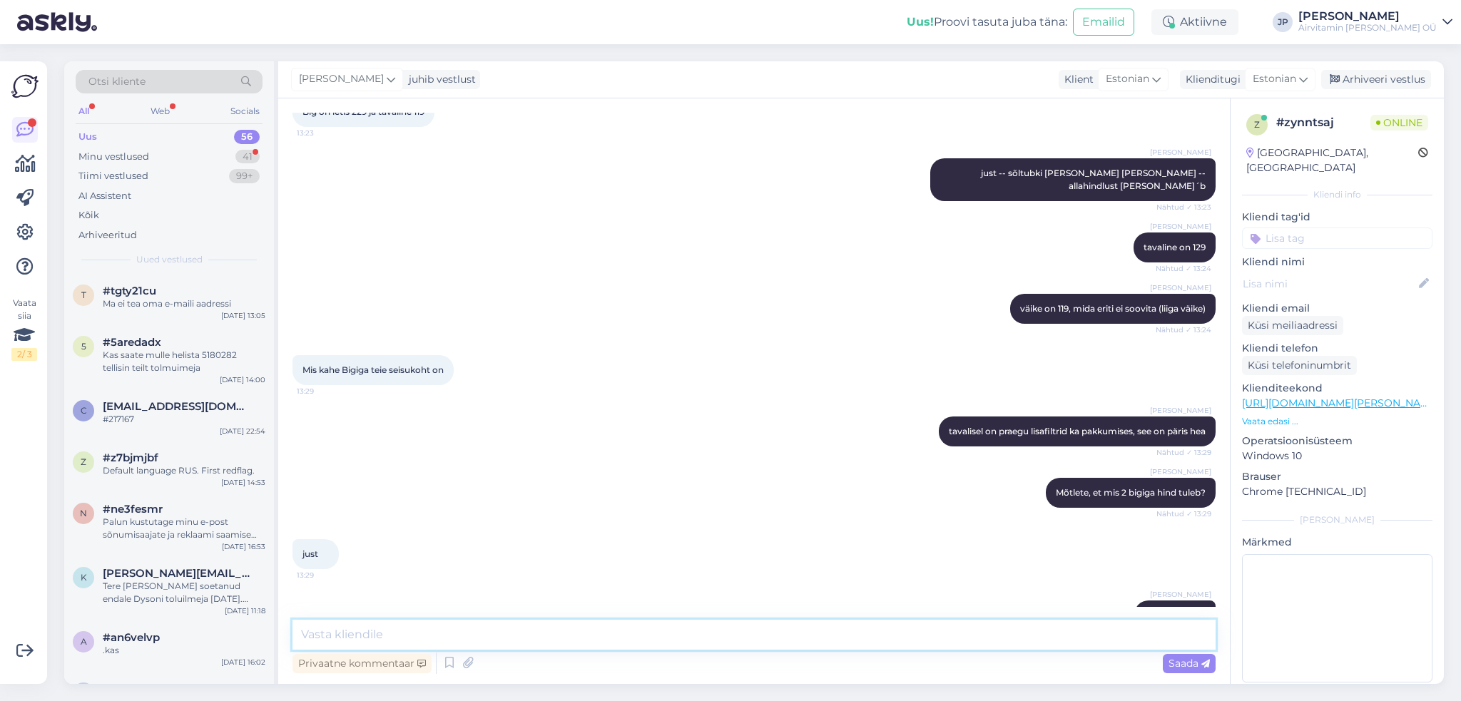
scroll to position [2324, 0]
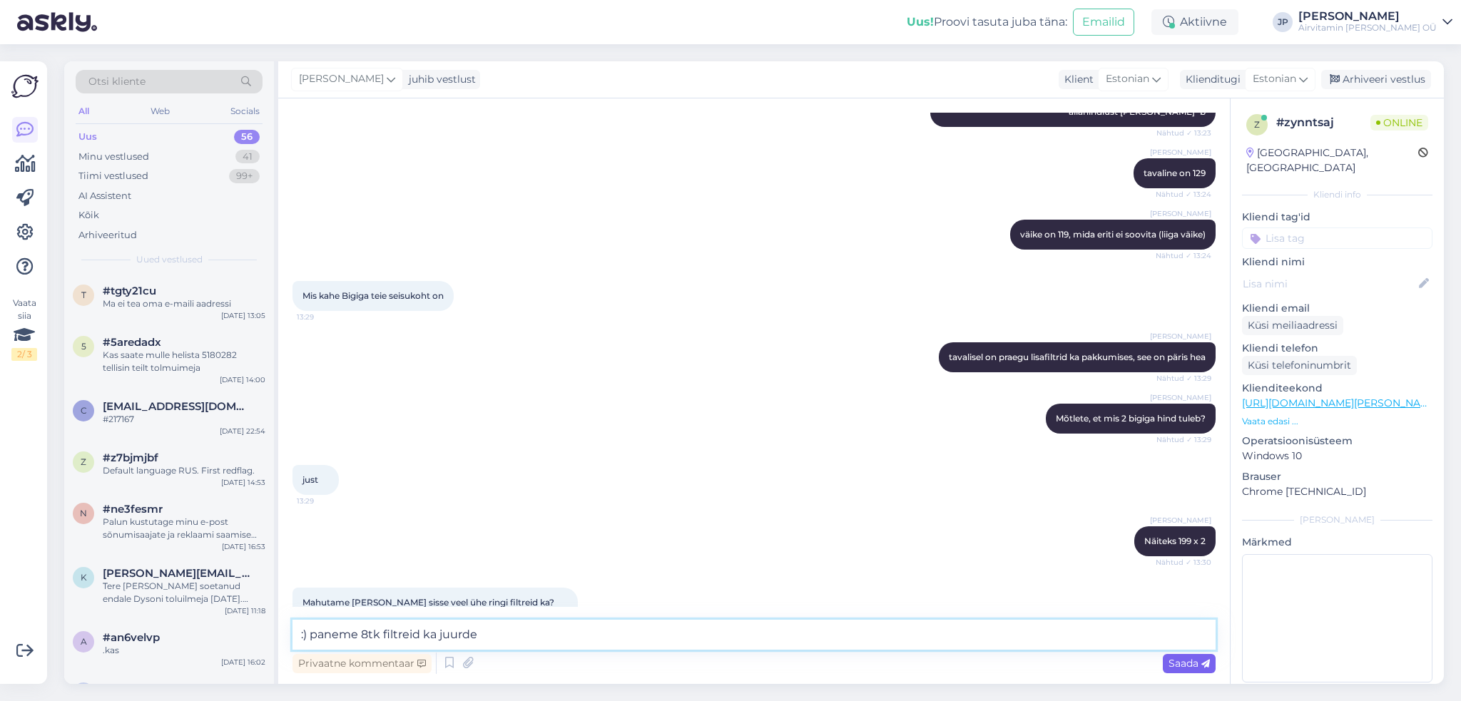
type textarea ":) paneme 8tk filtreid ka juurde"
click at [1192, 662] on span "Saada" at bounding box center [1188, 663] width 41 height 13
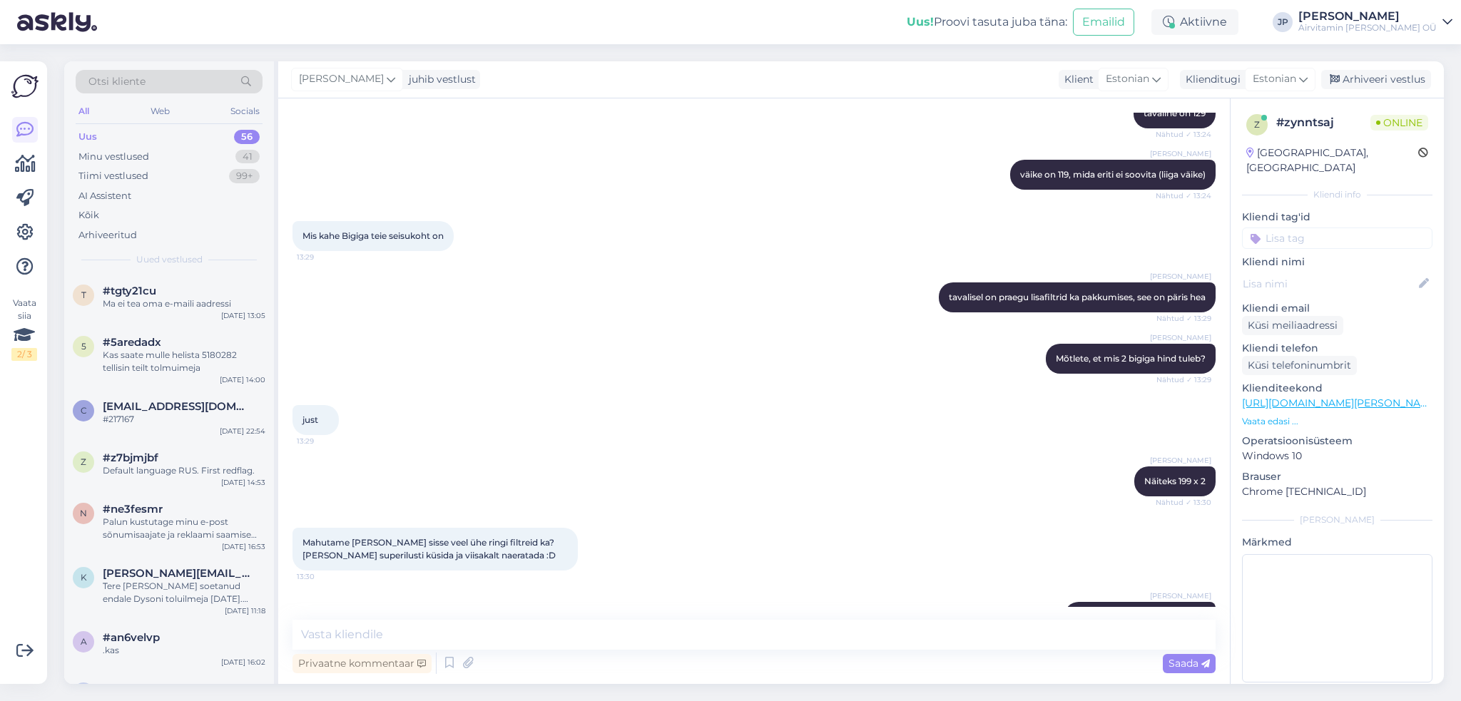
scroll to position [2385, 0]
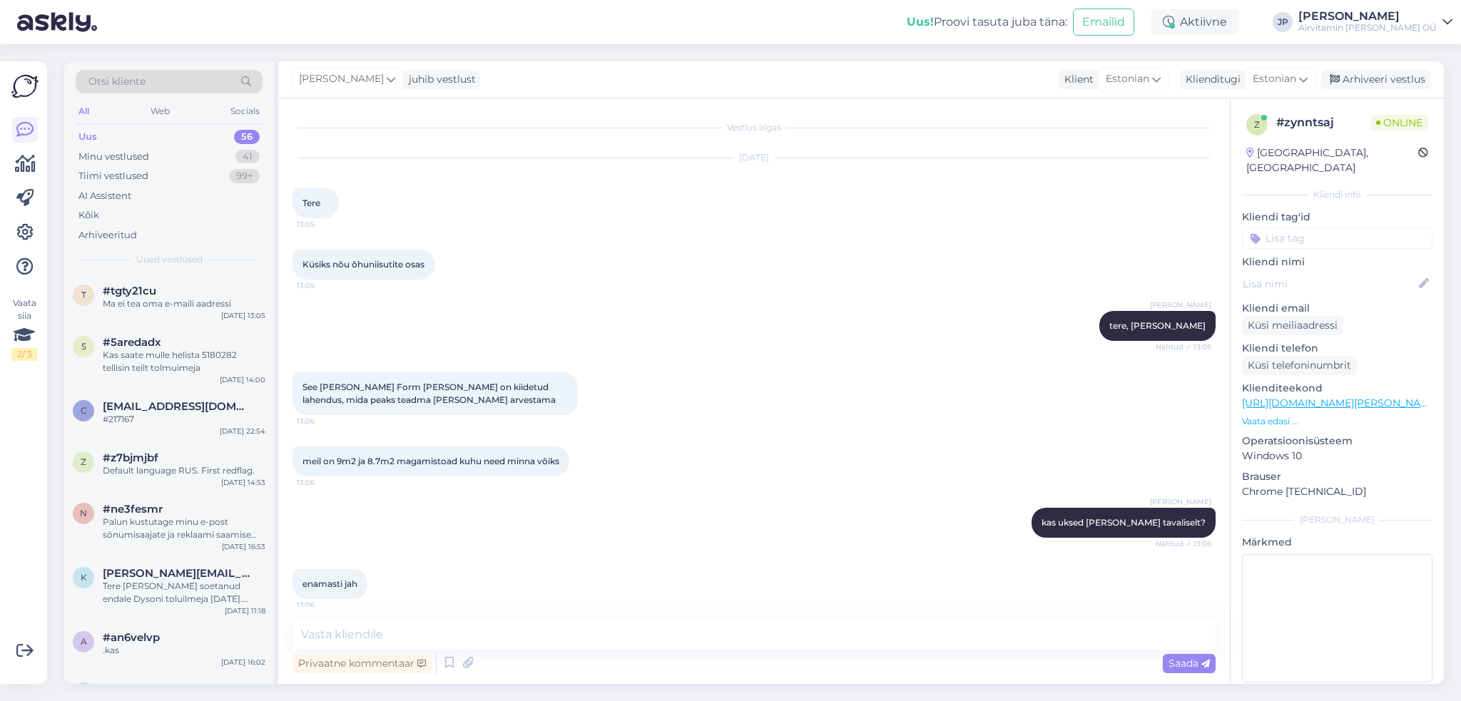
scroll to position [2446, 0]
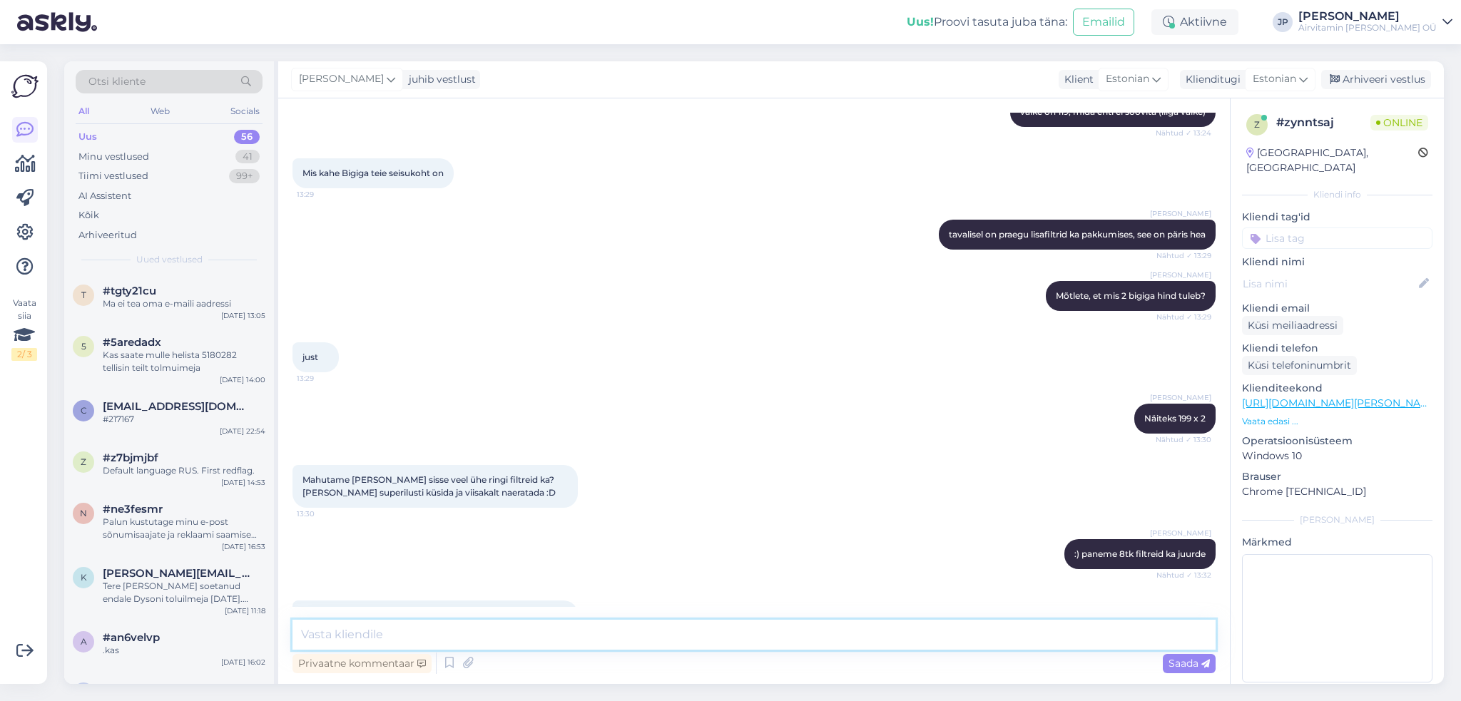
click at [476, 640] on textarea at bounding box center [753, 635] width 923 height 30
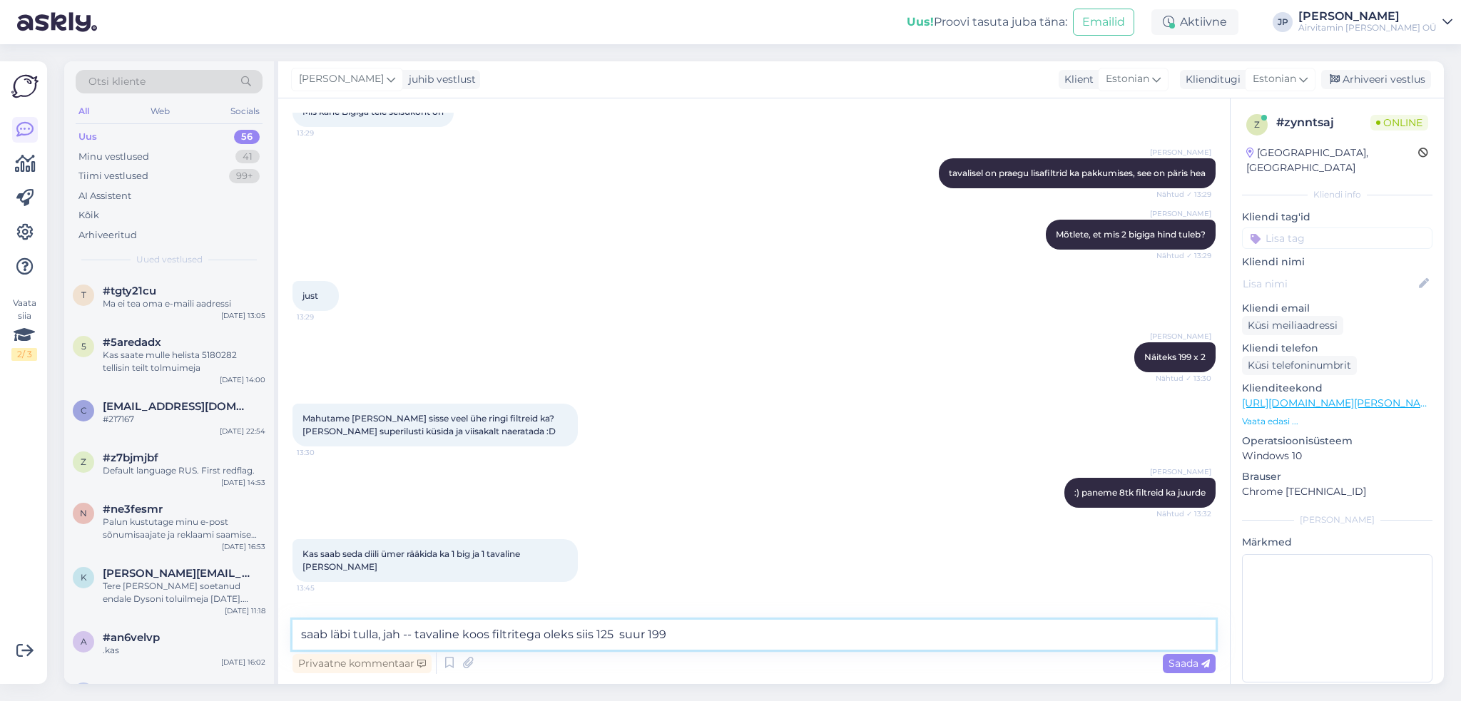
type textarea "saab läbi tulla, jah -- tavaline koos filtritega oleks siis 125 + suur 199"
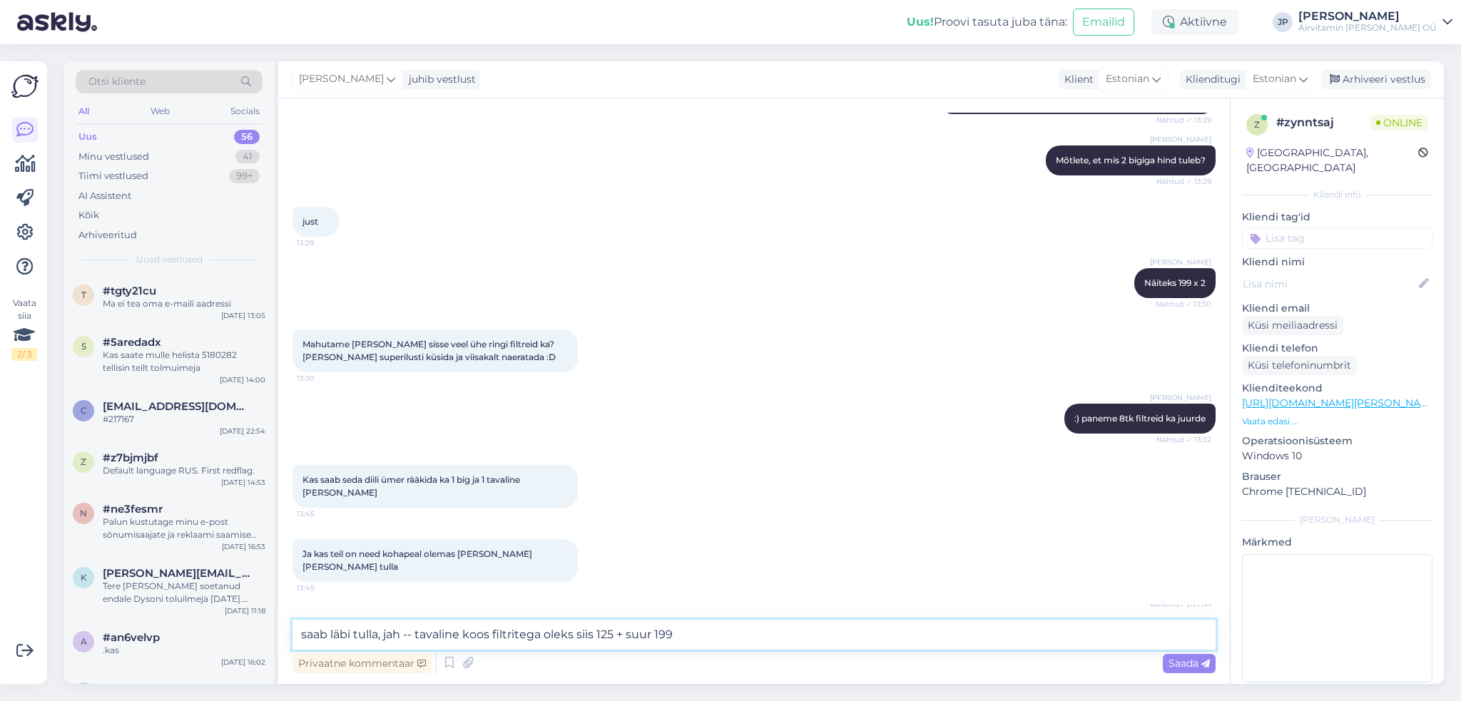
scroll to position [2643, 0]
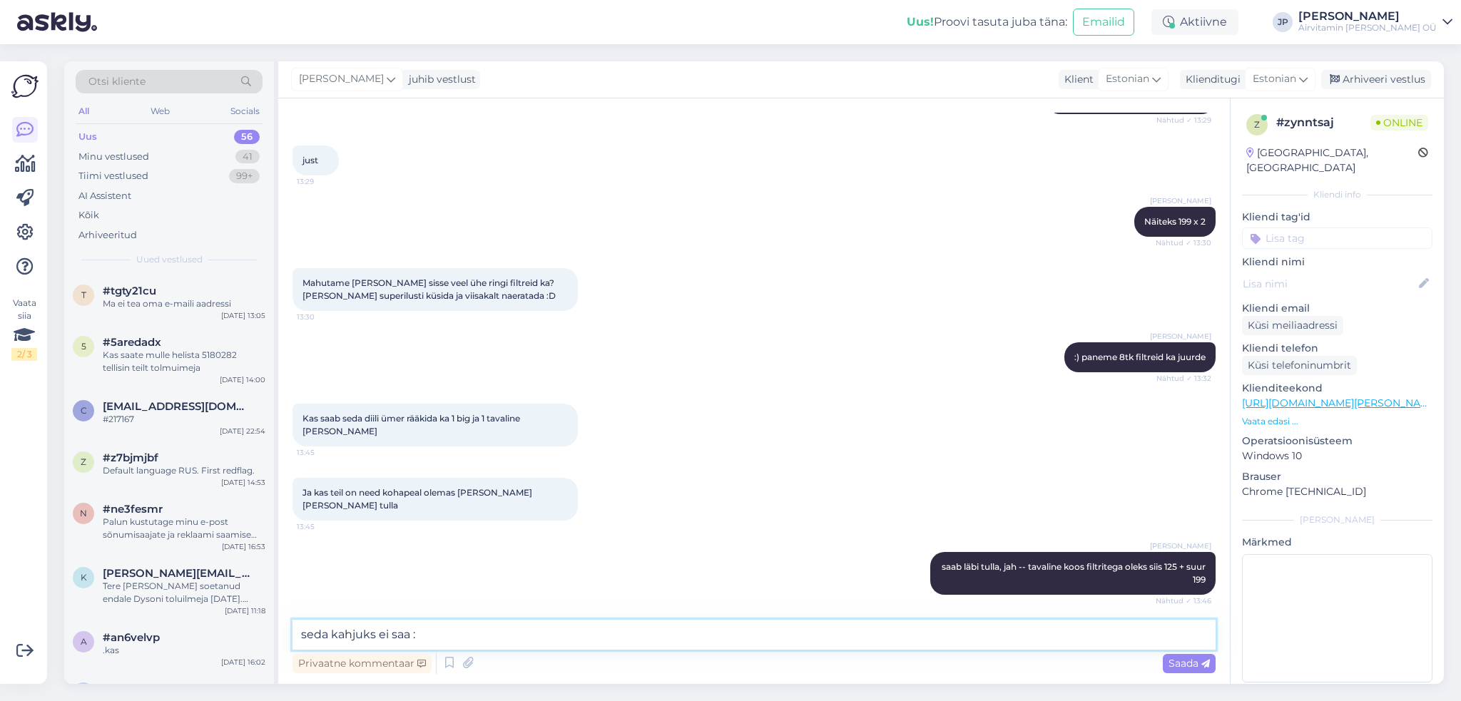
type textarea "seda kahjuks ei saa :)"
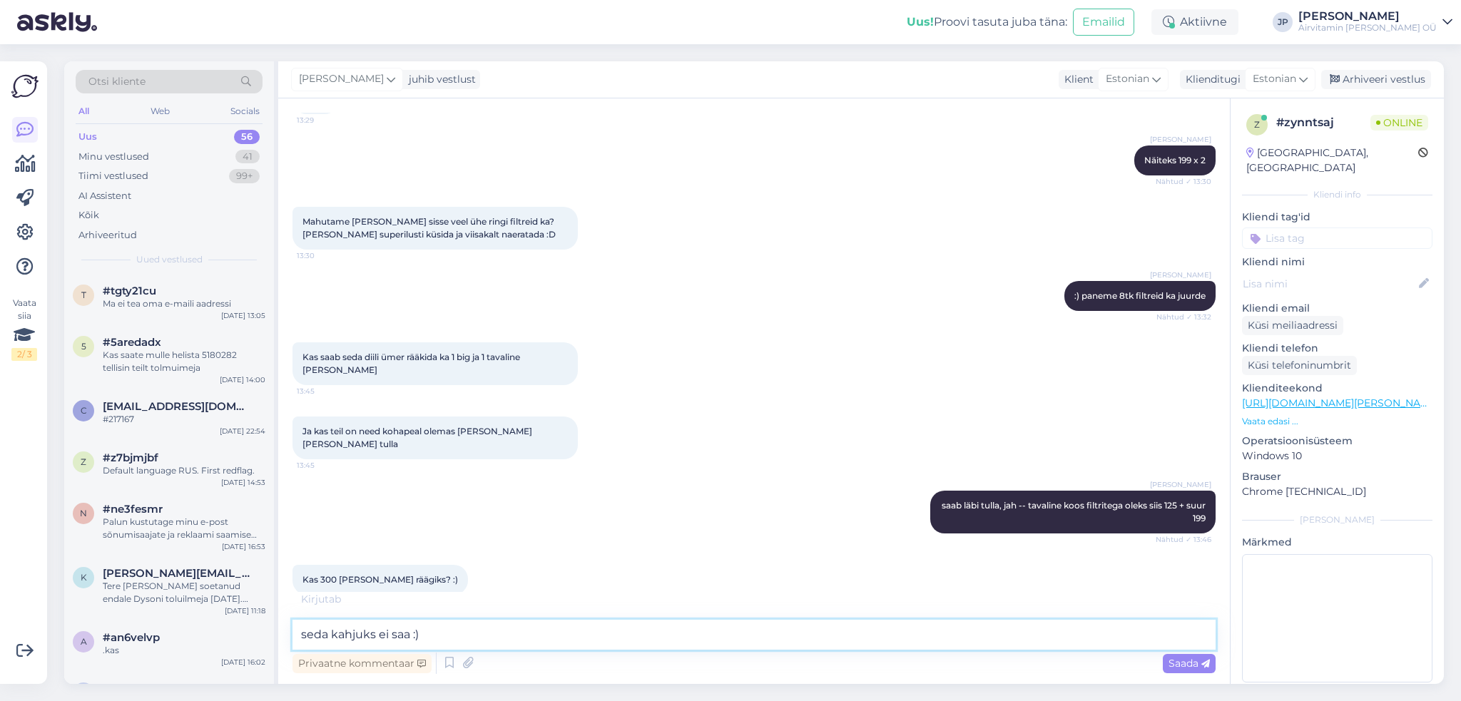
scroll to position [2766, 0]
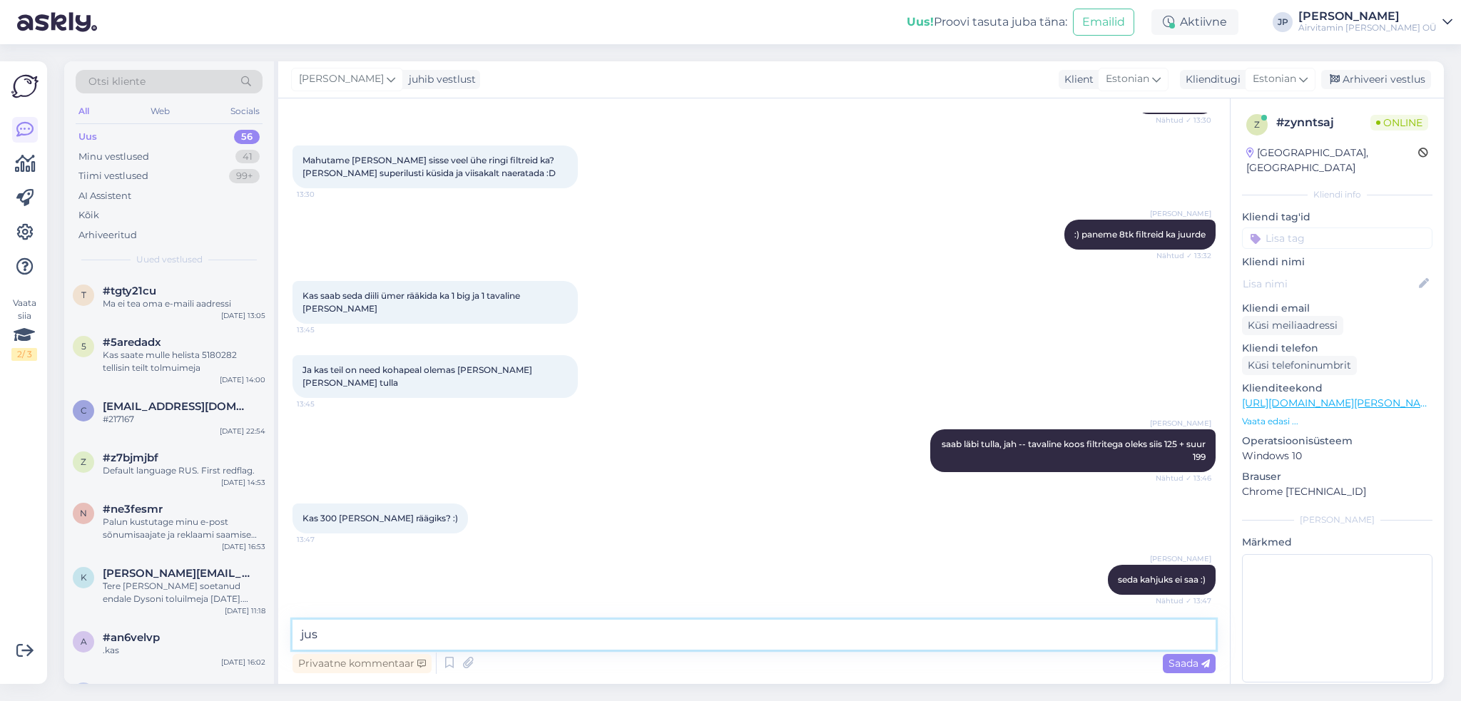
type textarea "just"
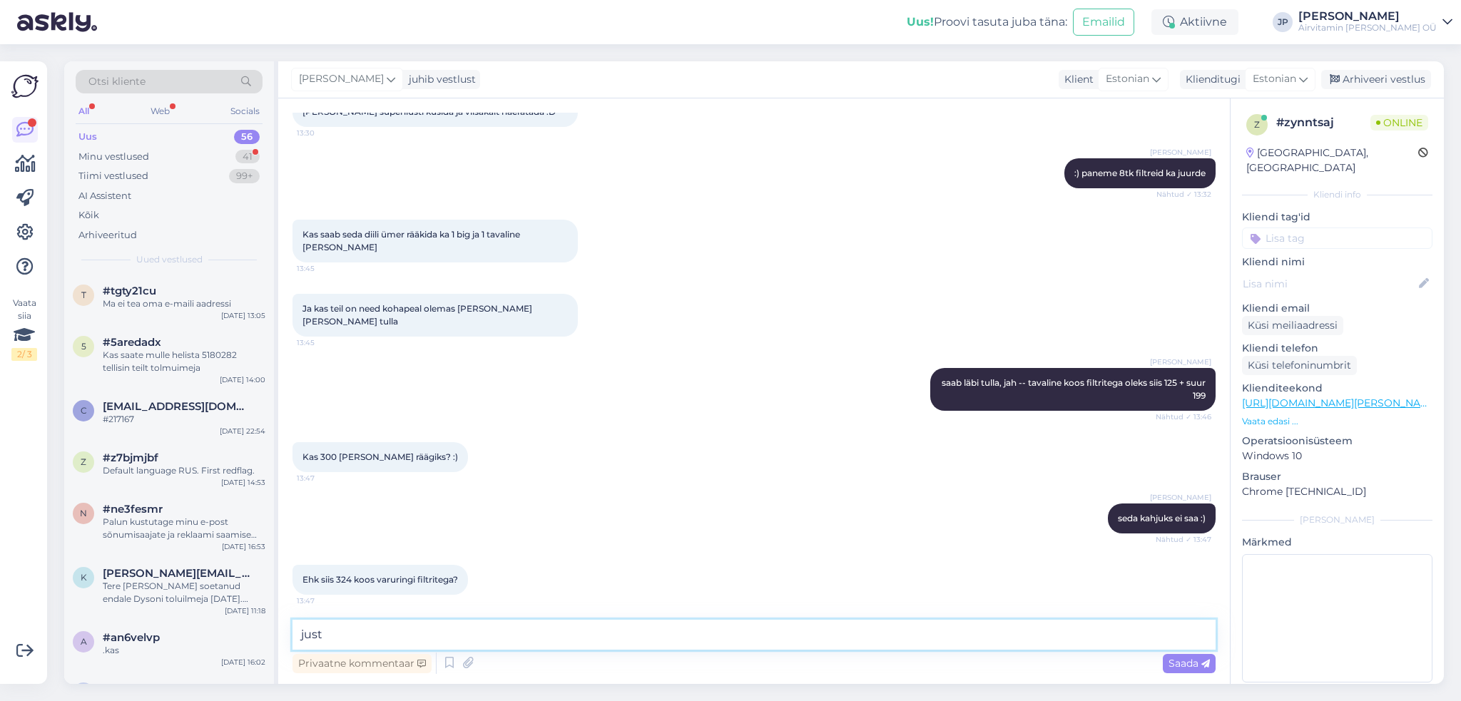
scroll to position [2889, 0]
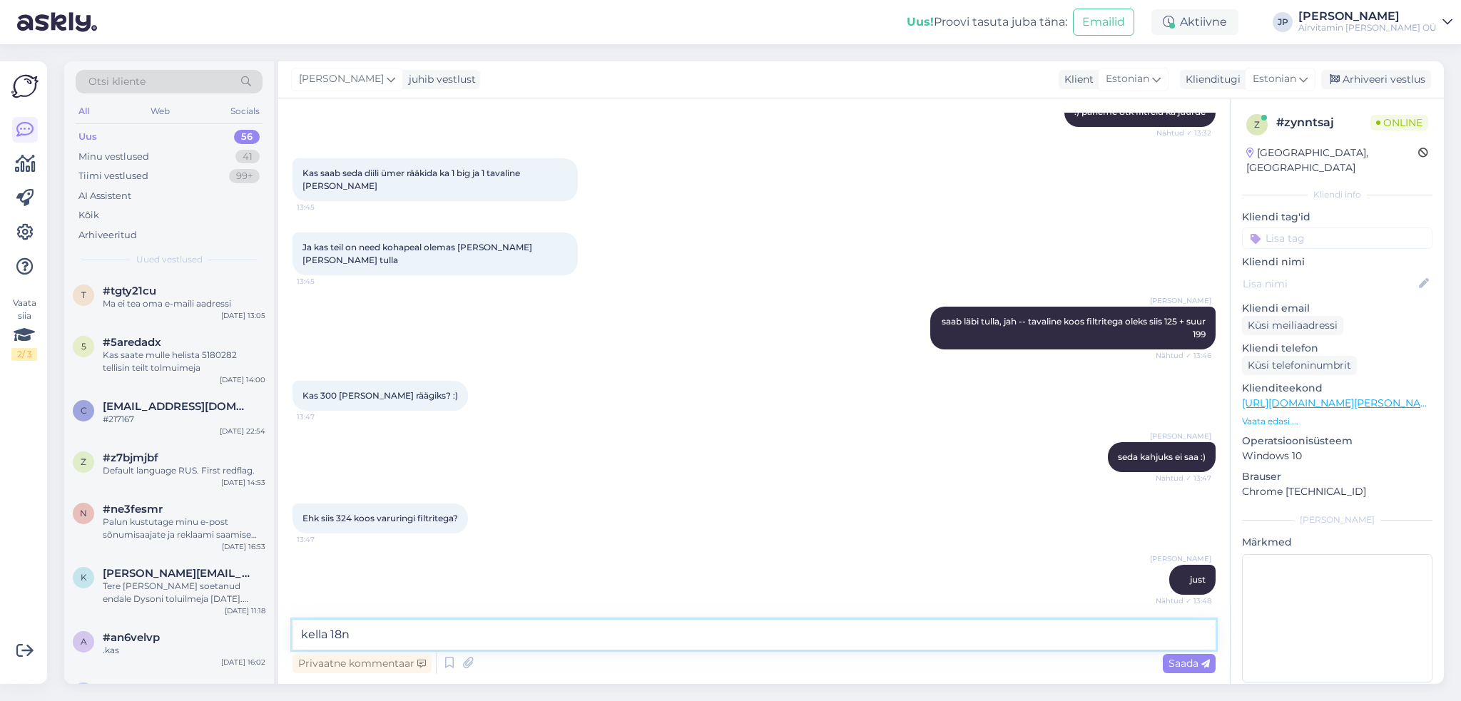
type textarea "kella 18ni"
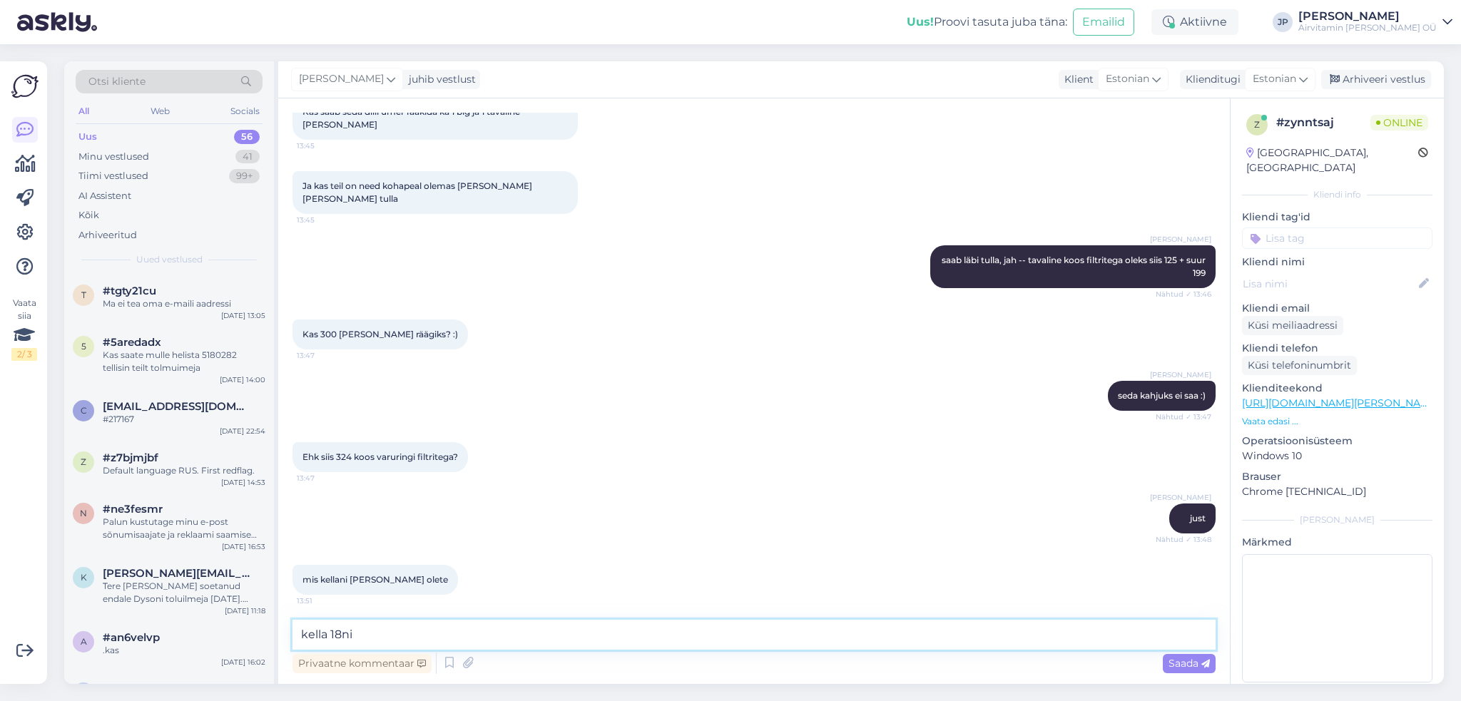
scroll to position [3011, 0]
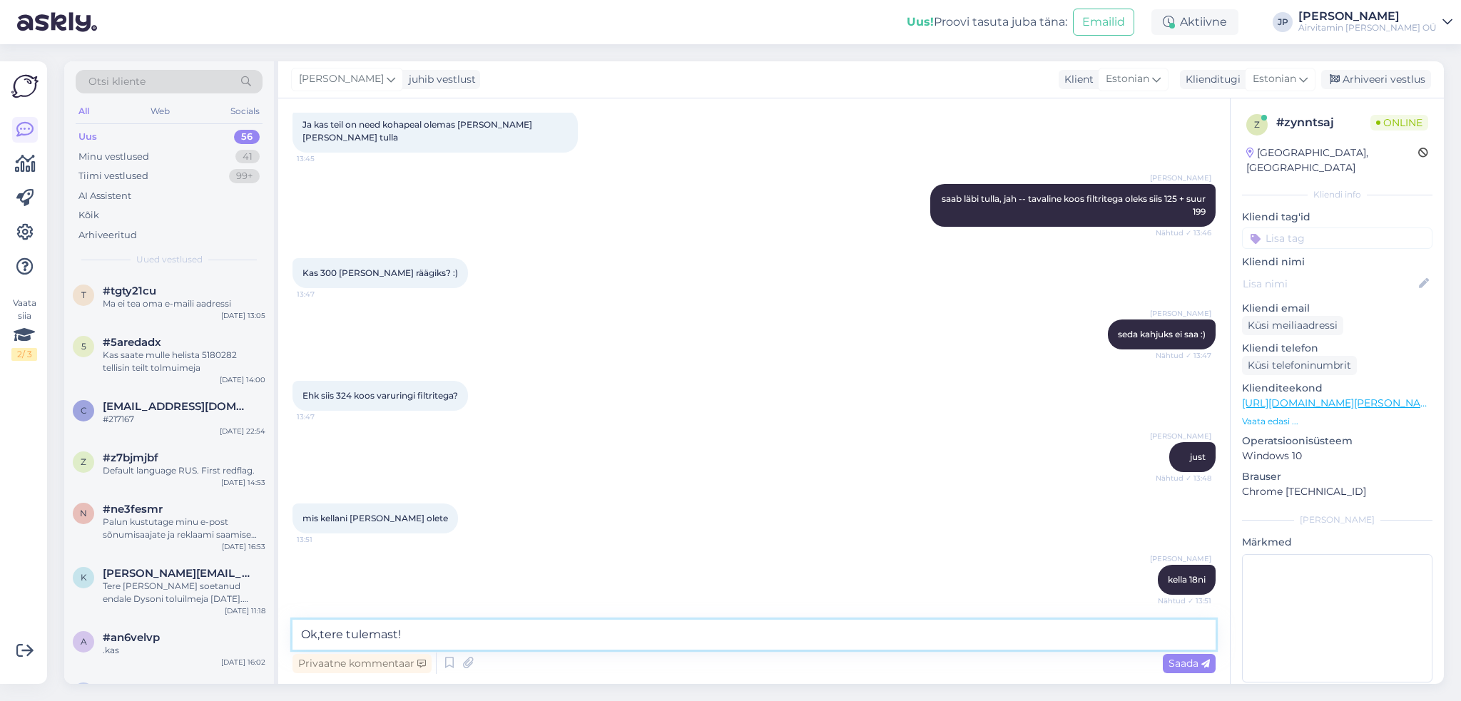
type textarea "Ok, tere tulemast!"
